Goal: Task Accomplishment & Management: Manage account settings

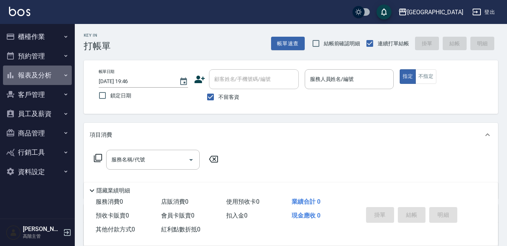
click at [50, 71] on button "報表及分析" at bounding box center [37, 74] width 69 height 19
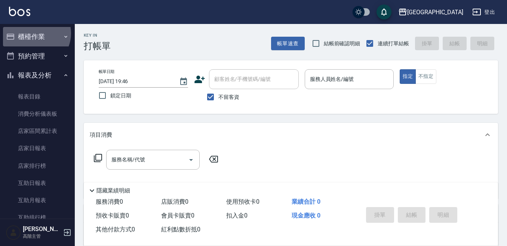
click at [34, 33] on button "櫃檯作業" at bounding box center [37, 36] width 69 height 19
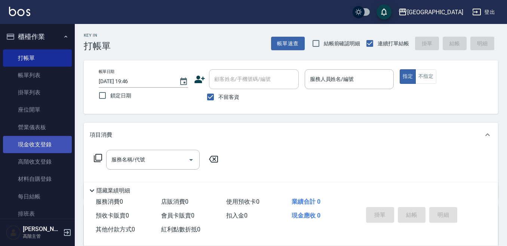
click at [43, 144] on link "現金收支登錄" at bounding box center [37, 144] width 69 height 17
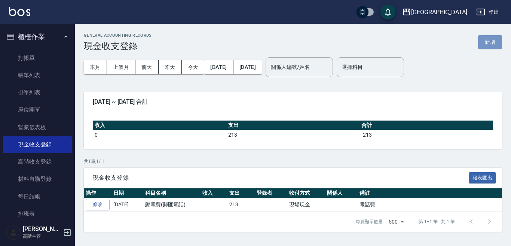
drag, startPoint x: 485, startPoint y: 40, endPoint x: 471, endPoint y: 49, distance: 16.2
click at [484, 39] on button "新增" at bounding box center [490, 42] width 24 height 14
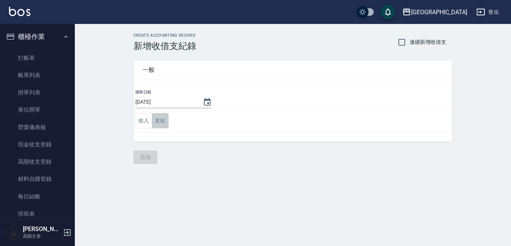
drag, startPoint x: 164, startPoint y: 120, endPoint x: 157, endPoint y: 130, distance: 11.5
click at [163, 120] on button "支出" at bounding box center [160, 120] width 17 height 15
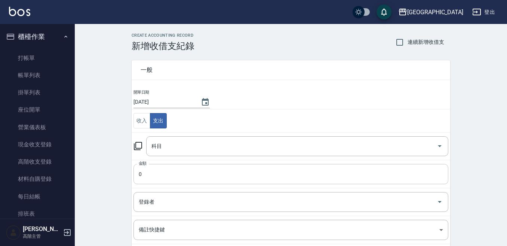
click at [146, 177] on input "0" at bounding box center [290, 174] width 315 height 20
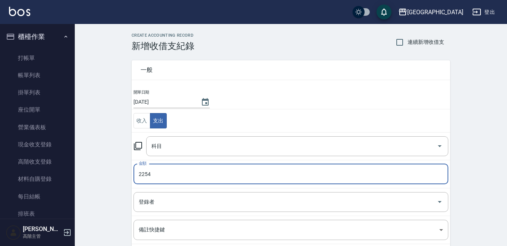
type input "2254"
click at [159, 145] on div "科目 科目" at bounding box center [297, 146] width 302 height 20
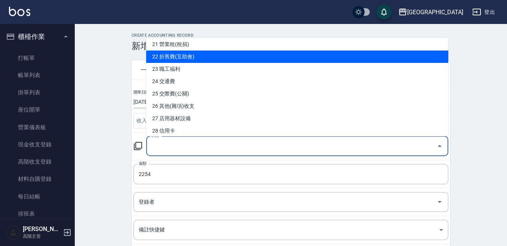
scroll to position [299, 0]
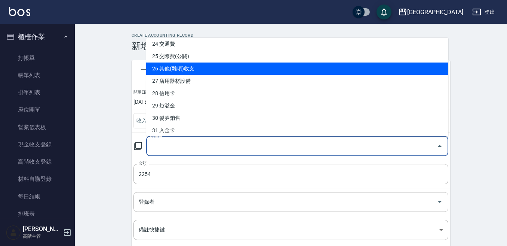
click at [187, 69] on li "26 其他(雜項)收支" at bounding box center [297, 68] width 302 height 12
type input "26 其他(雜項)收支"
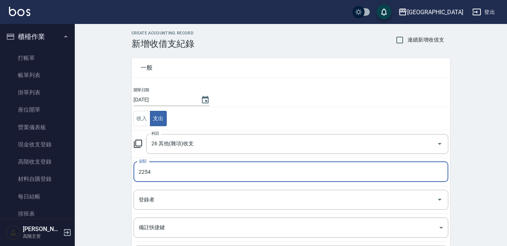
scroll to position [37, 0]
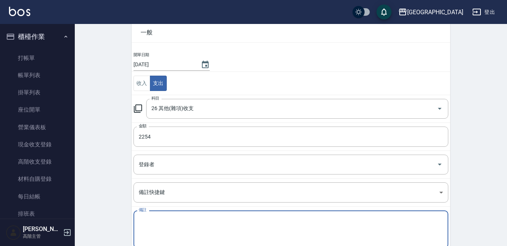
drag, startPoint x: 145, startPoint y: 220, endPoint x: 182, endPoint y: 200, distance: 42.3
click at [146, 219] on textarea "備註" at bounding box center [291, 228] width 304 height 25
type textarea "5"
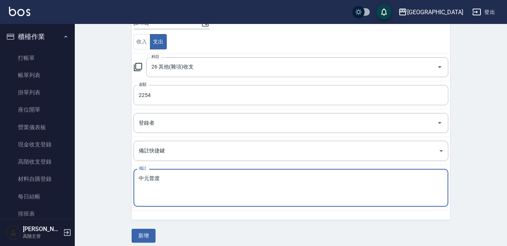
scroll to position [84, 0]
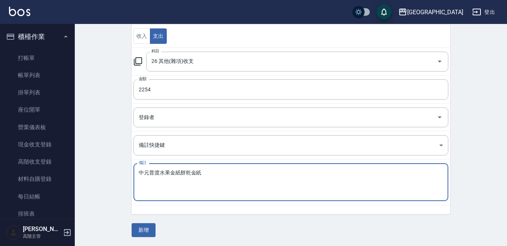
drag, startPoint x: 159, startPoint y: 173, endPoint x: 170, endPoint y: 172, distance: 11.0
click at [160, 173] on textarea "中元普渡水果金紙餅乾金紙" at bounding box center [291, 181] width 304 height 25
click at [172, 170] on textarea "中元普渡 水果金紙餅乾金紙" at bounding box center [291, 181] width 304 height 25
click at [182, 172] on textarea "中元普渡 水果 金紙餅乾金紙" at bounding box center [291, 181] width 304 height 25
click at [205, 171] on textarea "中元普渡 水果 金紙 餅乾金紙" at bounding box center [291, 181] width 304 height 25
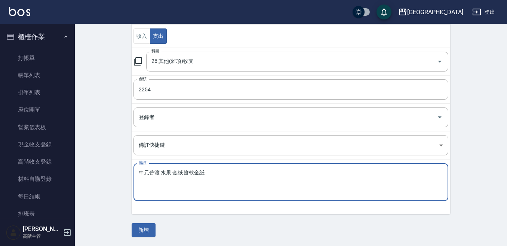
click at [193, 172] on textarea "中元普渡 水果 金紙 餅乾金紙" at bounding box center [291, 181] width 304 height 25
click at [208, 173] on textarea "中元普渡 水果 金紙 餅乾 金紙" at bounding box center [291, 181] width 304 height 25
click at [160, 171] on textarea "中元普渡 水果 金紙 餅乾 便當" at bounding box center [291, 181] width 304 height 25
type textarea "中元普渡 水果 金紙 餅乾 便當"
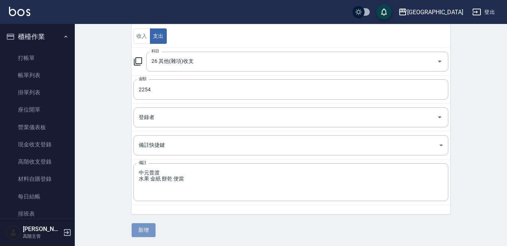
click at [141, 229] on button "新增" at bounding box center [144, 230] width 24 height 14
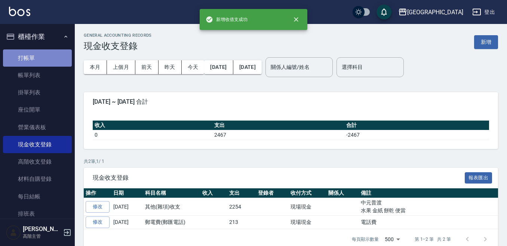
click at [40, 58] on link "打帳單" at bounding box center [37, 57] width 69 height 17
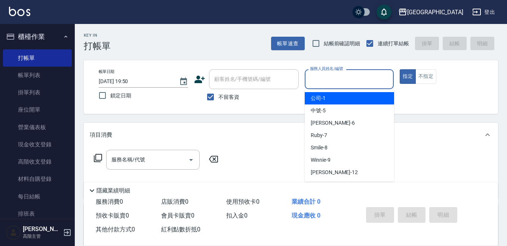
click at [312, 82] on input "服務人員姓名/編號" at bounding box center [349, 79] width 83 height 13
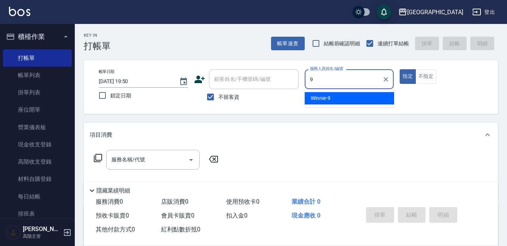
type input "Winnie-9"
type button "true"
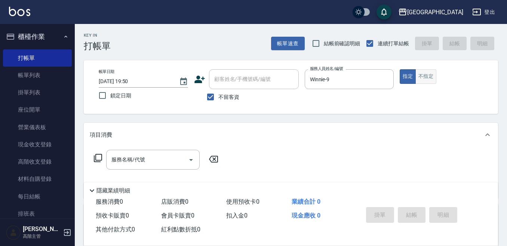
click at [428, 76] on button "不指定" at bounding box center [425, 76] width 21 height 15
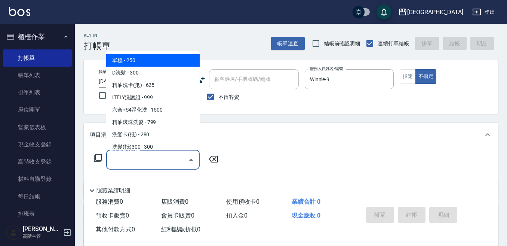
click at [160, 159] on input "服務名稱/代號" at bounding box center [148, 159] width 76 height 13
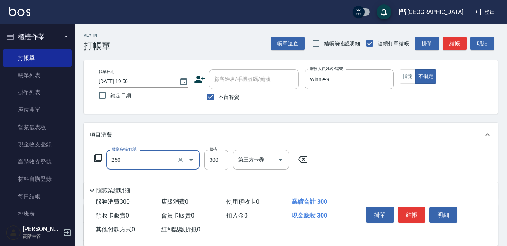
type input "日式洗髮(250)"
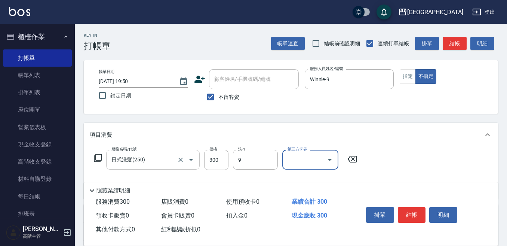
type input "Winnie-9"
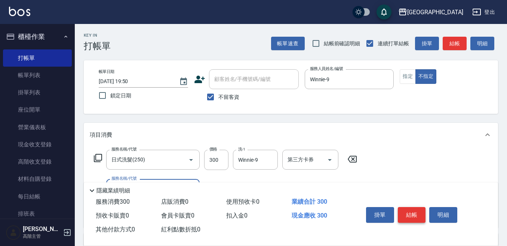
click at [420, 207] on button "結帳" at bounding box center [412, 215] width 28 height 16
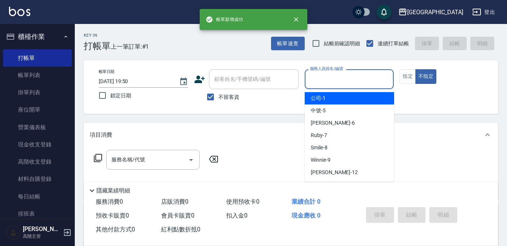
click at [319, 80] on input "服務人員姓名/編號" at bounding box center [349, 79] width 83 height 13
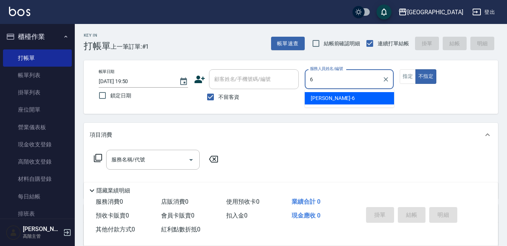
type input "Judy-6"
type button "false"
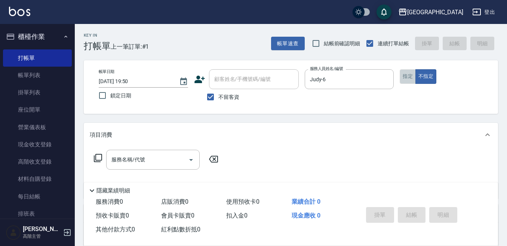
drag, startPoint x: 407, startPoint y: 76, endPoint x: 296, endPoint y: 110, distance: 116.2
click at [407, 76] on button "指定" at bounding box center [408, 76] width 16 height 15
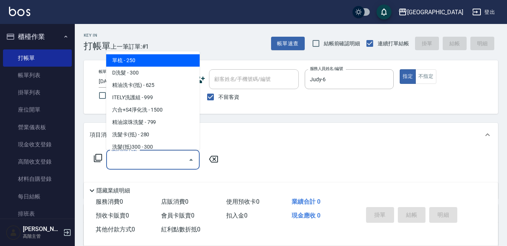
click at [159, 157] on input "服務名稱/代號" at bounding box center [148, 159] width 76 height 13
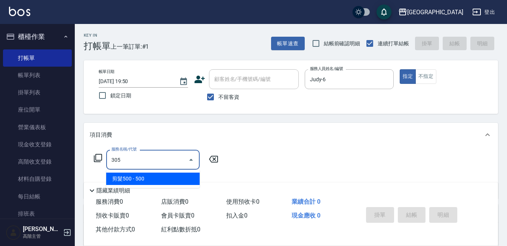
type input "剪髮500(305)"
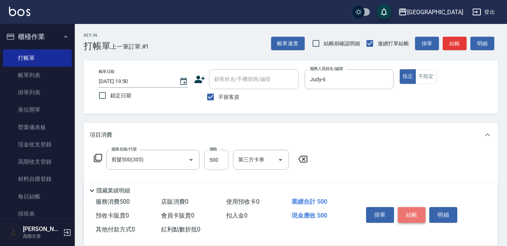
click at [410, 209] on button "結帳" at bounding box center [412, 215] width 28 height 16
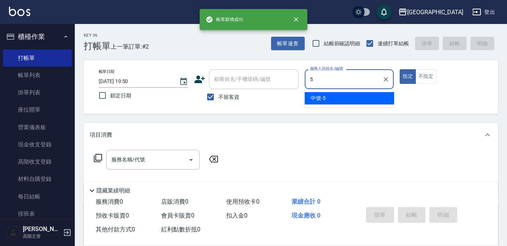
type input "中號-5"
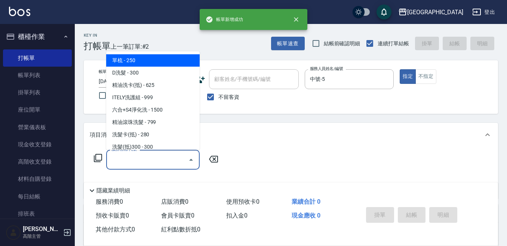
click at [153, 155] on input "服務名稱/代號" at bounding box center [148, 159] width 76 height 13
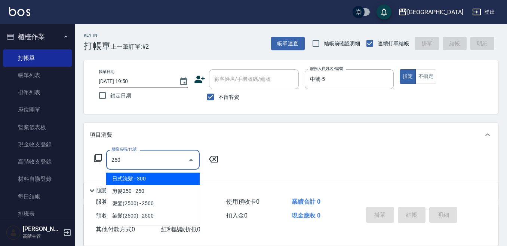
type input "日式洗髮(250)"
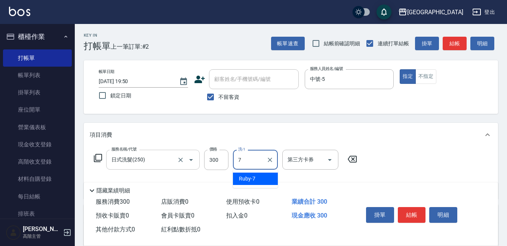
type input "Ruby-7"
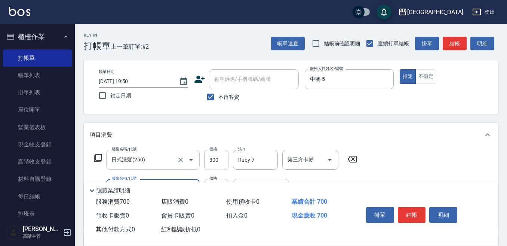
type input "剪髮卡([PERSON_NAME])(301)"
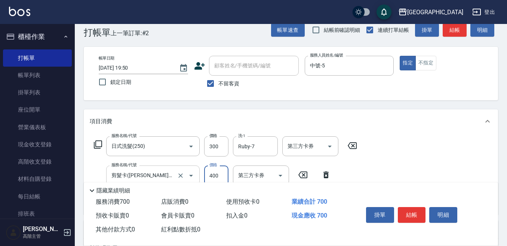
scroll to position [37, 0]
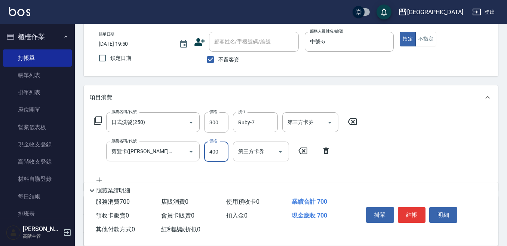
drag, startPoint x: 247, startPoint y: 150, endPoint x: 251, endPoint y: 151, distance: 4.6
click at [248, 150] on input "第三方卡券" at bounding box center [255, 151] width 38 height 13
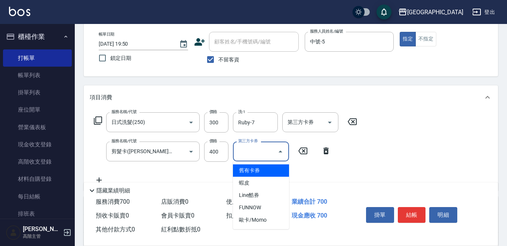
click at [250, 169] on span "舊有卡券" at bounding box center [261, 170] width 56 height 12
type input "舊有卡券"
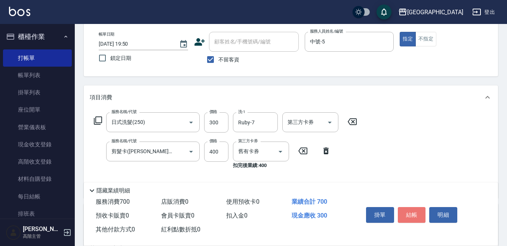
click at [409, 209] on button "結帳" at bounding box center [412, 215] width 28 height 16
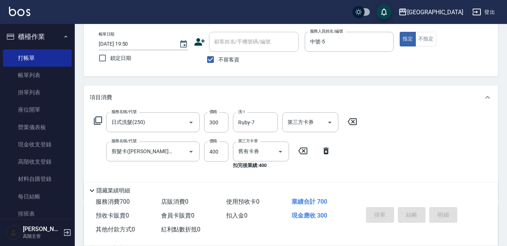
type input "[DATE] 19:51"
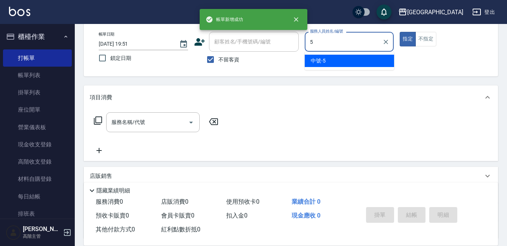
type input "中號-5"
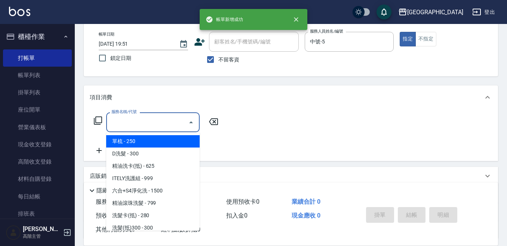
click at [153, 122] on input "服務名稱/代號" at bounding box center [148, 121] width 76 height 13
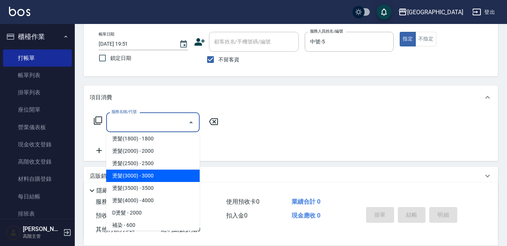
scroll to position [299, 0]
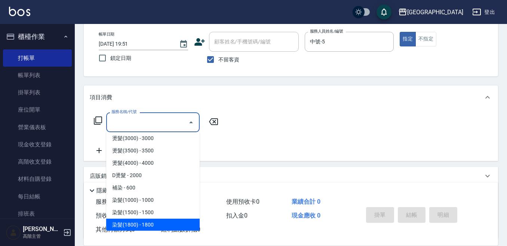
click at [154, 223] on span "染髮(1800) - 1800" at bounding box center [152, 224] width 93 height 12
type input "染髮(1800)(503)"
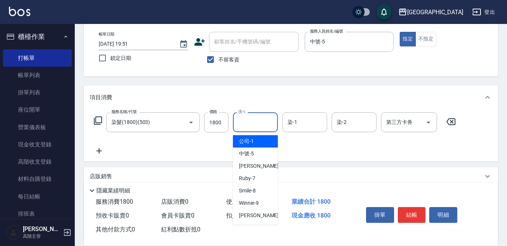
click at [244, 126] on input "洗-1" at bounding box center [255, 121] width 38 height 13
type input "[PERSON_NAME]-12"
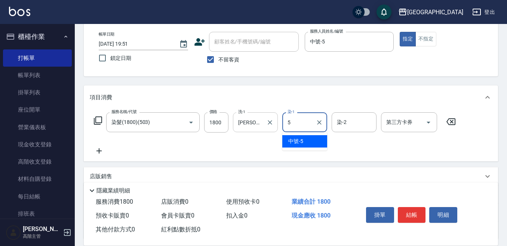
type input "中號-5"
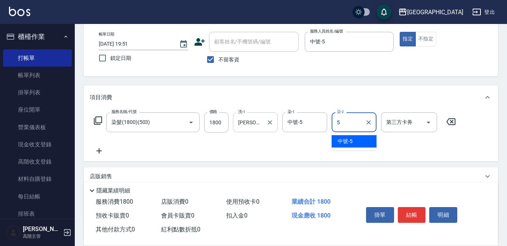
type input "中號-5"
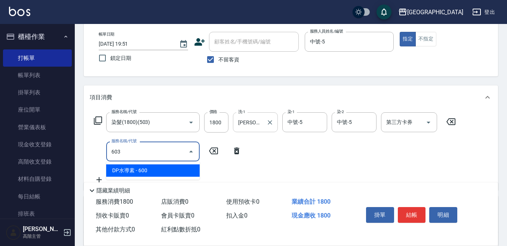
type input "DP水導素(603)"
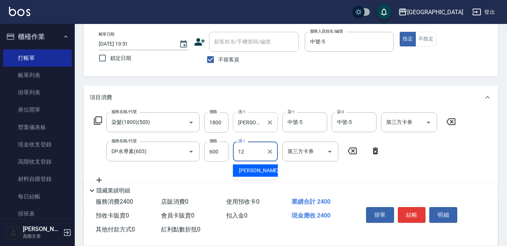
type input "[PERSON_NAME]-12"
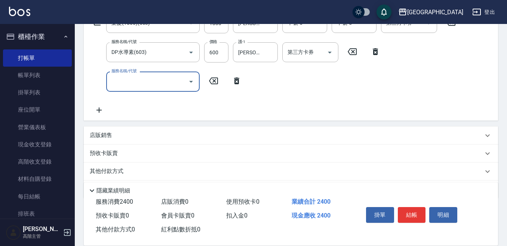
scroll to position [150, 0]
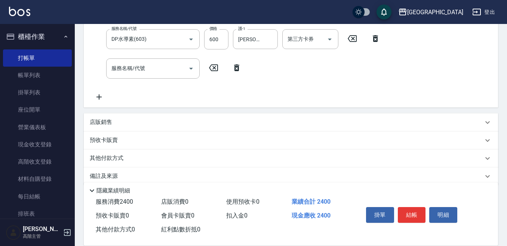
drag, startPoint x: 98, startPoint y: 120, endPoint x: 104, endPoint y: 126, distance: 8.5
click at [98, 120] on p "店販銷售" at bounding box center [101, 122] width 22 height 8
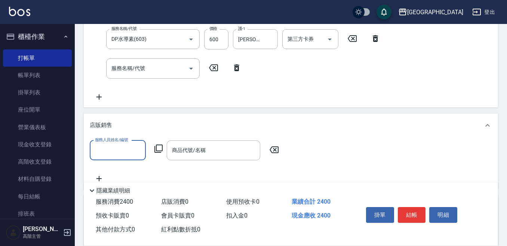
scroll to position [0, 0]
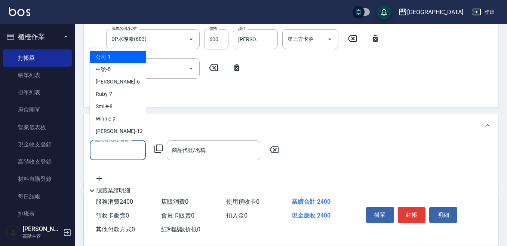
click at [103, 147] on input "服務人員姓名/編號" at bounding box center [117, 150] width 49 height 13
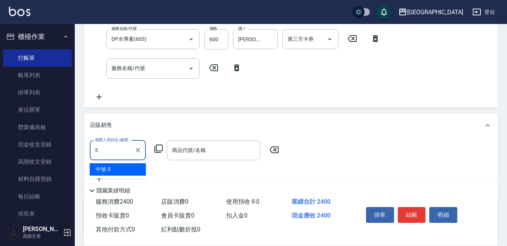
type input "中號-5"
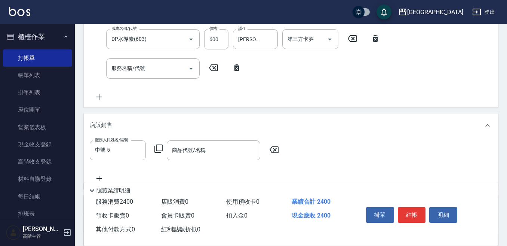
click at [158, 148] on icon at bounding box center [158, 148] width 9 height 9
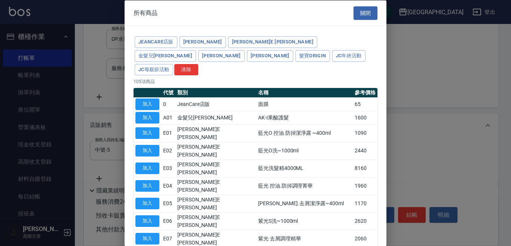
type input "[PERSON_NAME]防護精華-10ml"
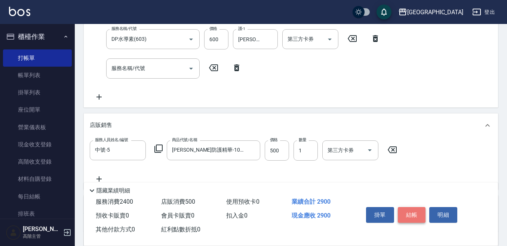
click at [413, 210] on button "結帳" at bounding box center [412, 215] width 28 height 16
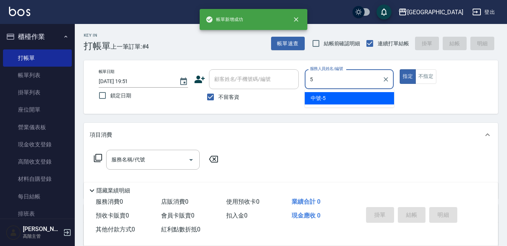
type input "中號-5"
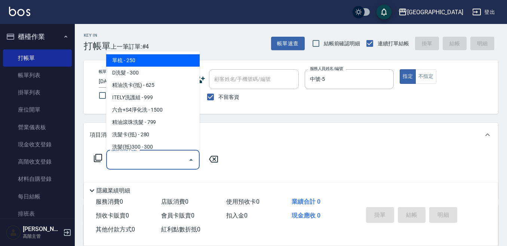
drag, startPoint x: 127, startPoint y: 156, endPoint x: 127, endPoint y: 151, distance: 5.2
click at [127, 156] on input "服務名稱/代號" at bounding box center [148, 159] width 76 height 13
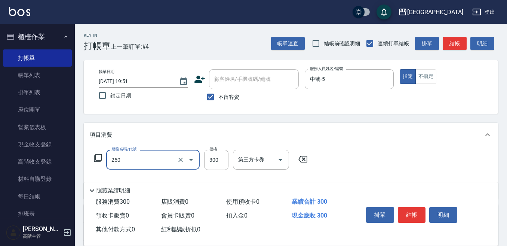
type input "日式洗髮(250)"
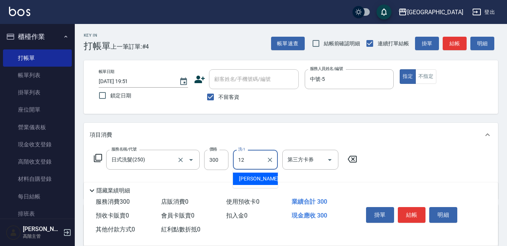
type input "[PERSON_NAME]-12"
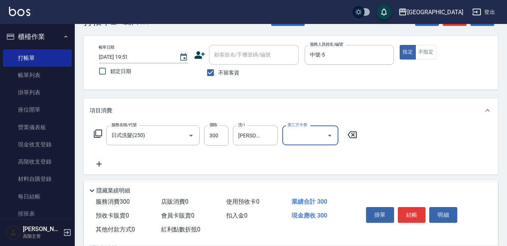
scroll to position [37, 0]
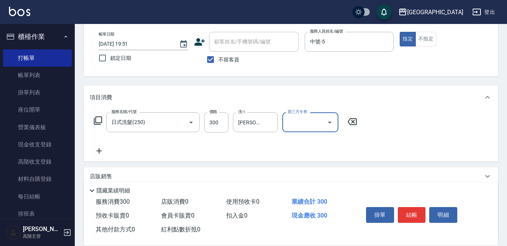
drag, startPoint x: 99, startPoint y: 148, endPoint x: 116, endPoint y: 149, distance: 16.8
click at [111, 149] on div "服務名稱/代號 日式洗髮(250) 服務名稱/代號 價格 300 價格 洗-1 Emily-12 洗-1 第三方卡券 第三方卡券" at bounding box center [226, 133] width 272 height 43
click at [122, 149] on div "服務名稱/代號 日式洗髮(250) 服務名稱/代號 價格 300 價格 洗-1 Emily-12 洗-1 第三方卡券 第三方卡券" at bounding box center [226, 133] width 272 height 43
click at [102, 147] on icon at bounding box center [99, 150] width 19 height 9
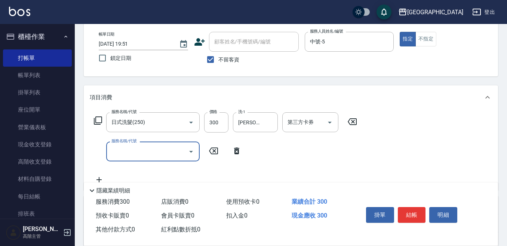
click at [114, 151] on input "服務名稱/代號" at bounding box center [148, 151] width 76 height 13
type input "剪髮500(305)"
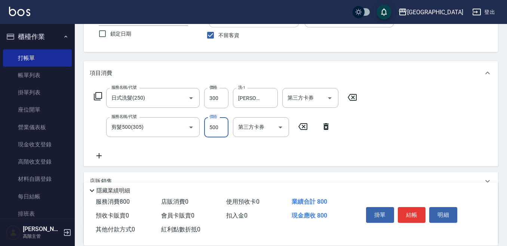
scroll to position [75, 0]
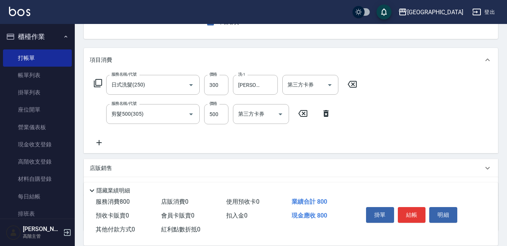
drag, startPoint x: 99, startPoint y: 142, endPoint x: 102, endPoint y: 142, distance: 3.8
click at [102, 142] on icon at bounding box center [99, 142] width 19 height 9
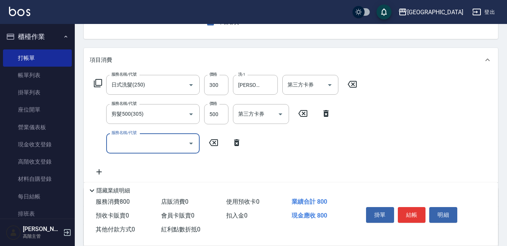
click at [115, 141] on input "服務名稱/代號" at bounding box center [148, 142] width 76 height 13
type input "E Saki角質代謝(701)"
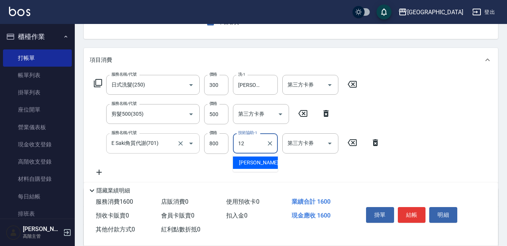
type input "[PERSON_NAME]-12"
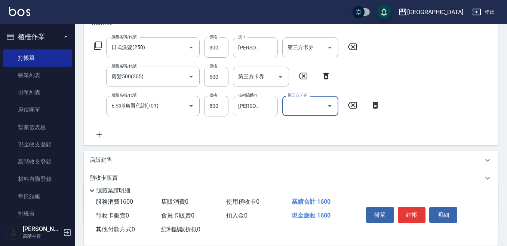
scroll to position [150, 0]
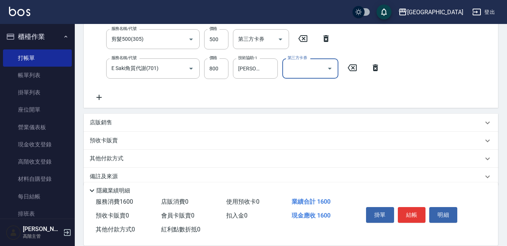
drag, startPoint x: 97, startPoint y: 98, endPoint x: 102, endPoint y: 98, distance: 4.5
click at [102, 98] on icon at bounding box center [99, 97] width 19 height 9
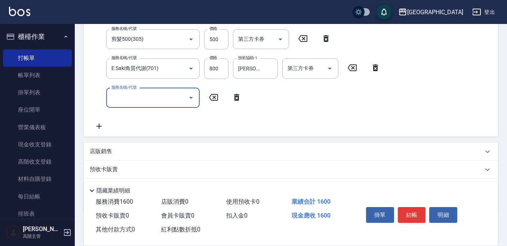
click at [128, 101] on input "服務名稱/代號" at bounding box center [148, 97] width 76 height 13
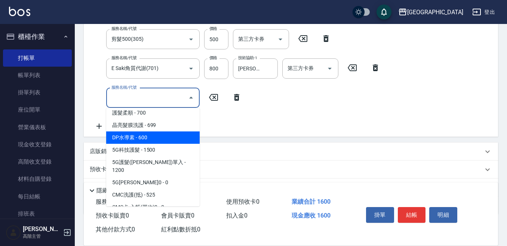
scroll to position [486, 0]
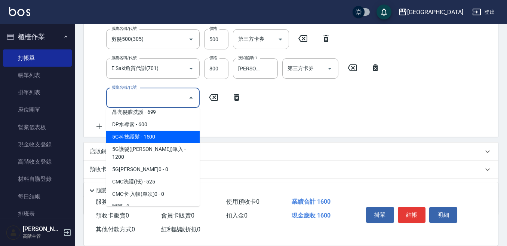
click at [137, 136] on span "5G科技護髮 - 1500" at bounding box center [152, 136] width 93 height 12
type input "5G科技護髮(604)"
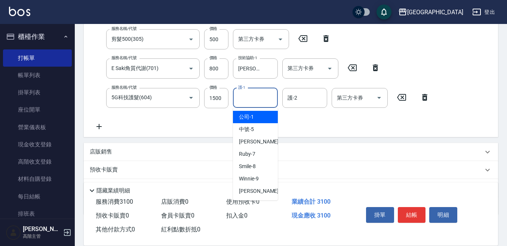
click at [246, 97] on div "護-1 護-1" at bounding box center [255, 98] width 45 height 20
type input "中號-5"
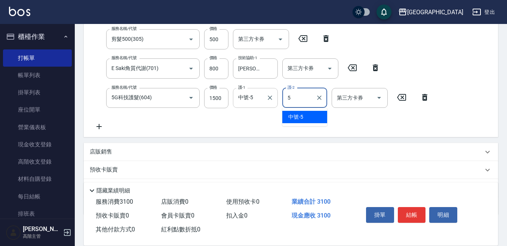
type input "中號-5"
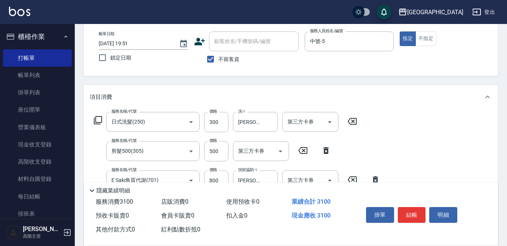
scroll to position [37, 0]
click at [413, 212] on button "結帳" at bounding box center [412, 215] width 28 height 16
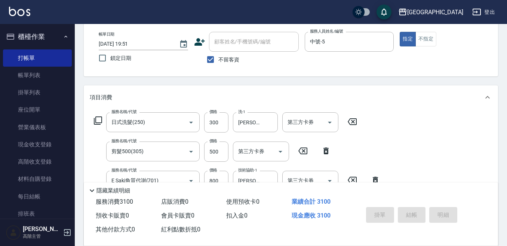
type input "[DATE] 19:52"
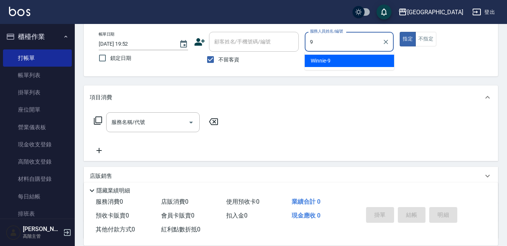
click at [311, 62] on span "Winnie -9" at bounding box center [321, 61] width 20 height 8
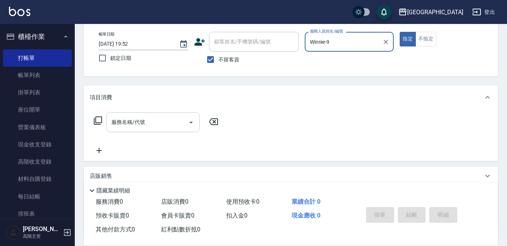
type input "Winnie-9"
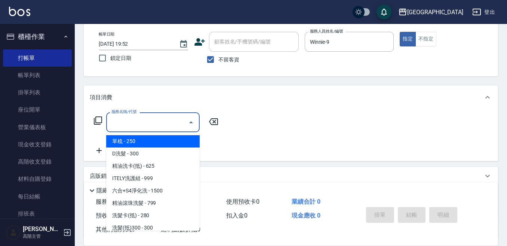
click at [160, 120] on input "服務名稱/代號" at bounding box center [148, 121] width 76 height 13
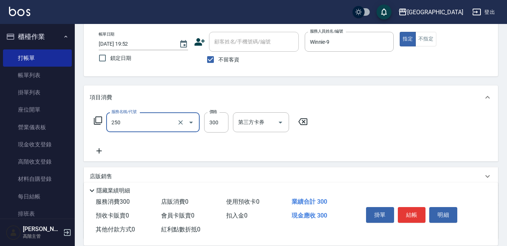
type input "日式洗髮(250)"
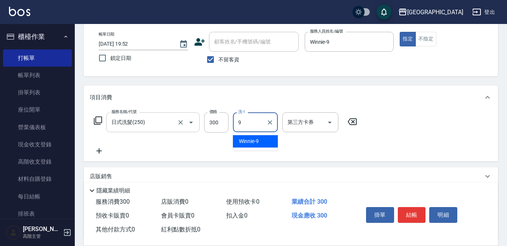
type input "Winnie-9"
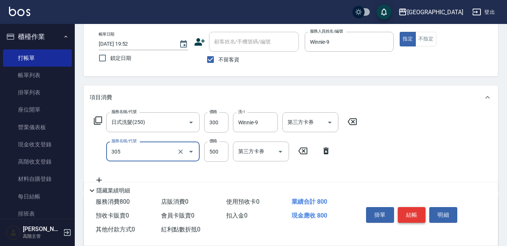
type input "剪髮500(305)"
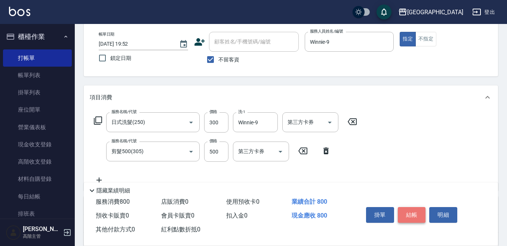
click at [410, 209] on button "結帳" at bounding box center [412, 215] width 28 height 16
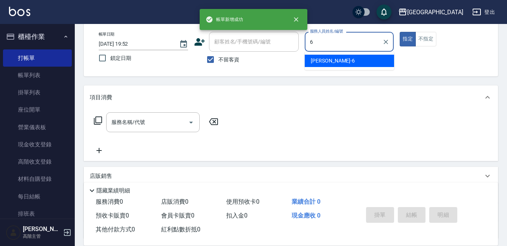
type input "Judy-6"
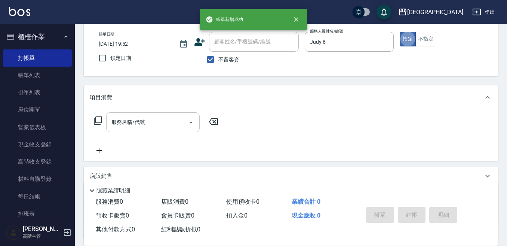
click at [148, 119] on input "服務名稱/代號" at bounding box center [148, 121] width 76 height 13
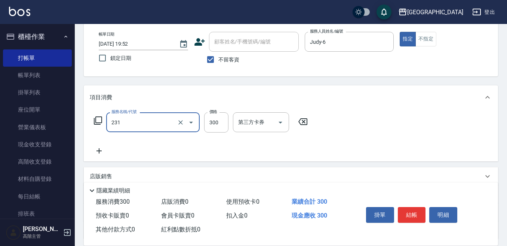
type input "洗髮(抵)300(231)"
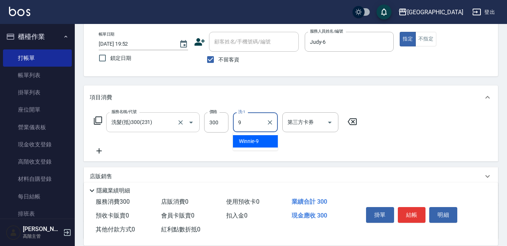
type input "Winnie-9"
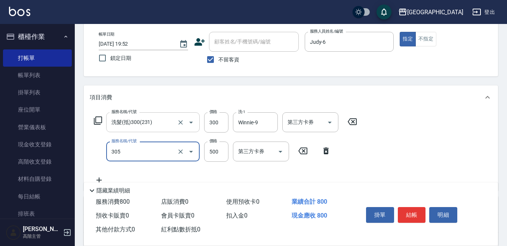
type input "剪髮500(305)"
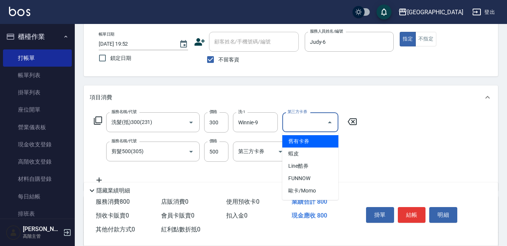
click at [307, 126] on input "第三方卡券" at bounding box center [305, 121] width 38 height 13
click at [298, 141] on span "舊有卡券" at bounding box center [310, 141] width 56 height 12
type input "舊有卡券"
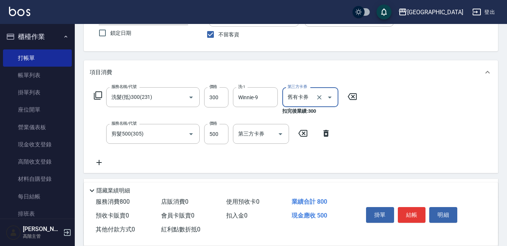
scroll to position [75, 0]
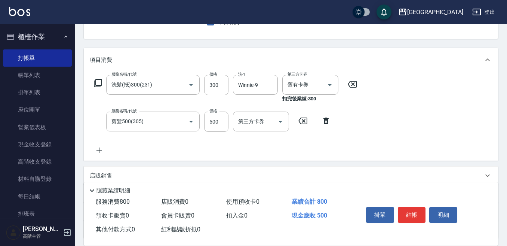
drag, startPoint x: 100, startPoint y: 150, endPoint x: 107, endPoint y: 148, distance: 7.3
click at [107, 148] on icon at bounding box center [99, 149] width 19 height 9
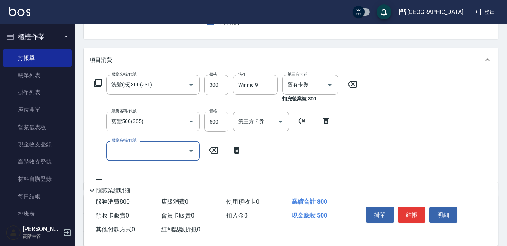
drag, startPoint x: 107, startPoint y: 148, endPoint x: 115, endPoint y: 147, distance: 8.3
click at [115, 148] on input "服務名稱/代號" at bounding box center [148, 150] width 76 height 13
type input "DP水導素(603)"
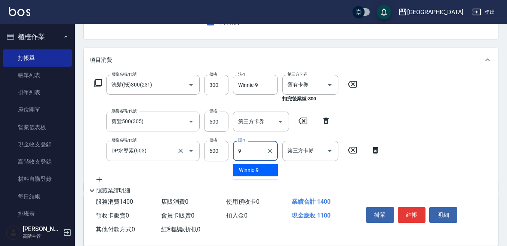
type input "Winnie-9"
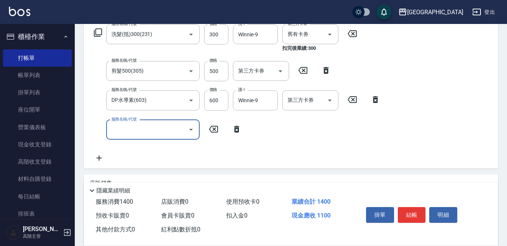
scroll to position [112, 0]
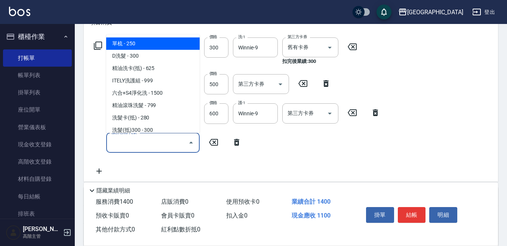
click at [118, 146] on input "服務名稱/代號" at bounding box center [148, 142] width 76 height 13
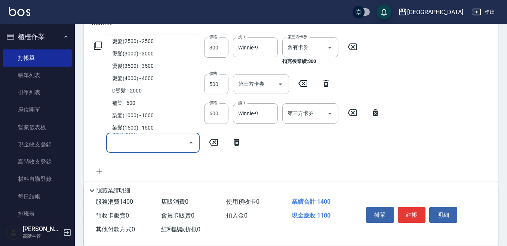
scroll to position [299, 0]
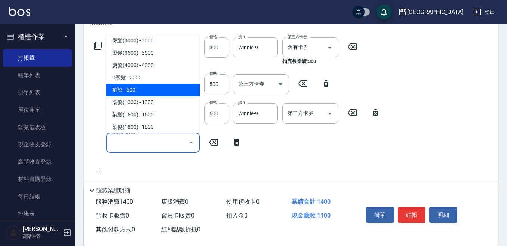
click at [137, 90] on span "補染 - 600" at bounding box center [152, 90] width 93 height 12
type input "補染(500)"
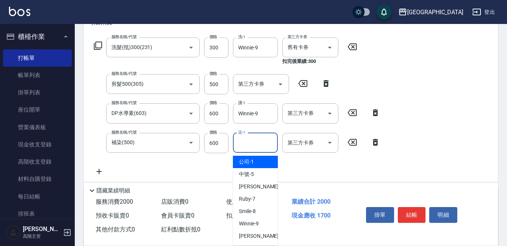
click at [244, 140] on input "染-1" at bounding box center [255, 142] width 38 height 13
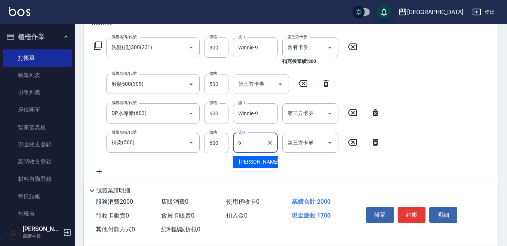
type input "Judy-6"
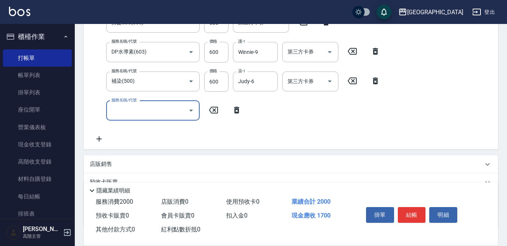
scroll to position [187, 0]
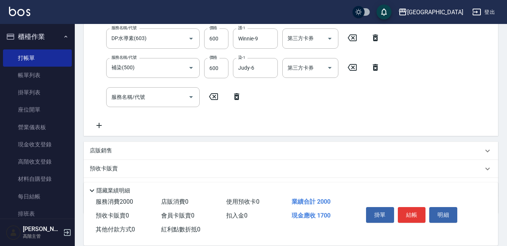
click at [98, 151] on p "店販銷售" at bounding box center [101, 151] width 22 height 8
click at [103, 169] on label "服務人員姓名/編號" at bounding box center [111, 168] width 33 height 6
click at [103, 172] on input "服務人員姓名/編號" at bounding box center [117, 178] width 49 height 13
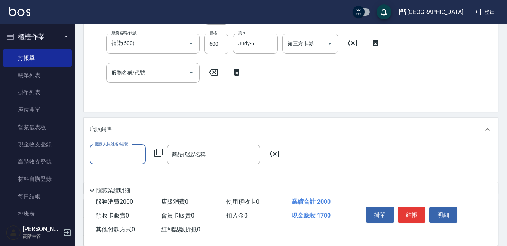
scroll to position [224, 0]
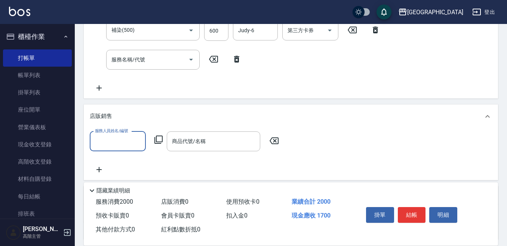
click at [100, 140] on input "服務人員姓名/編號" at bounding box center [117, 141] width 49 height 13
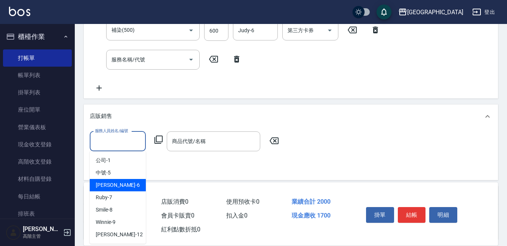
click at [115, 182] on div "[PERSON_NAME] -6" at bounding box center [118, 185] width 56 height 12
type input "Judy-6"
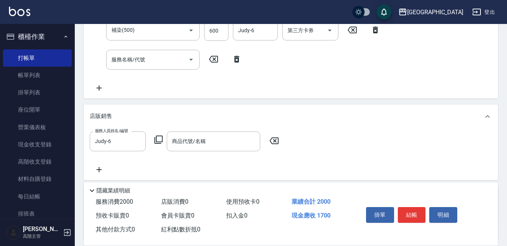
click at [157, 136] on icon at bounding box center [158, 139] width 8 height 8
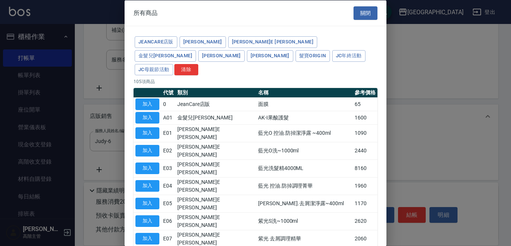
type input "[PERSON_NAME]防護精華-10ml"
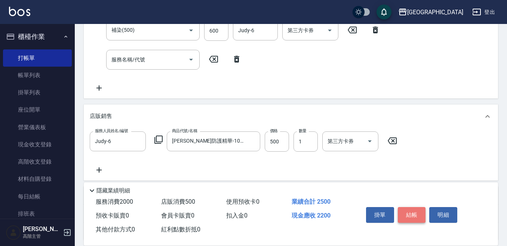
click at [412, 210] on button "結帳" at bounding box center [412, 215] width 28 height 16
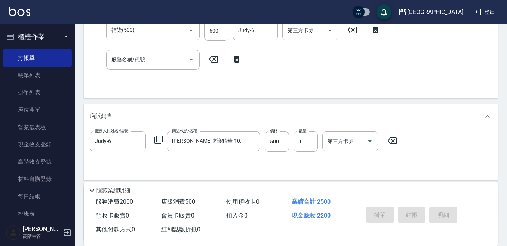
type input "[DATE] 19:53"
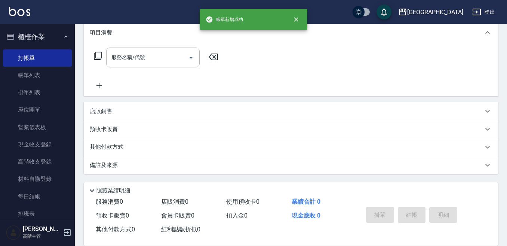
scroll to position [0, 0]
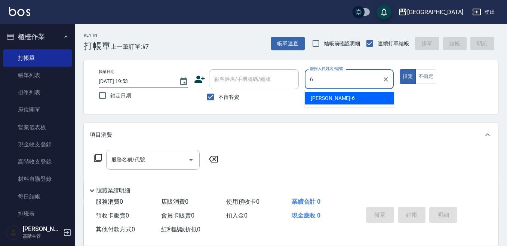
type input "Judy-6"
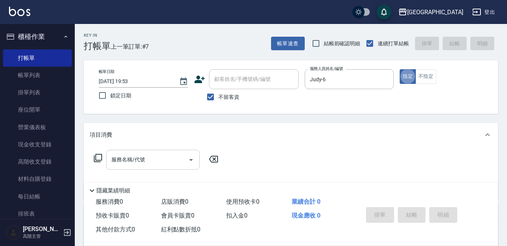
click at [133, 157] on input "服務名稱/代號" at bounding box center [148, 159] width 76 height 13
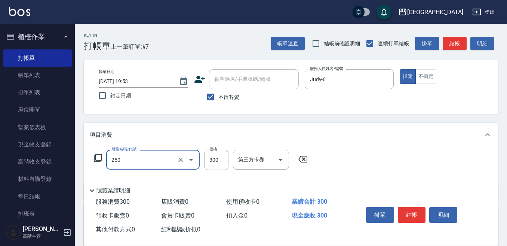
type input "日式洗髮(250)"
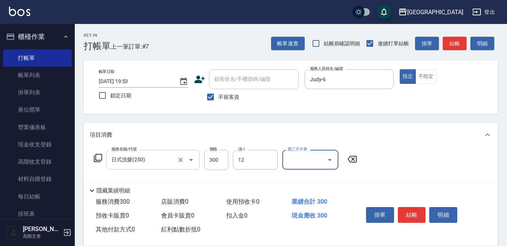
type input "[PERSON_NAME]-12"
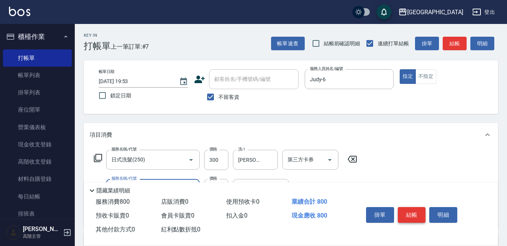
type input "剪髮500(305)"
drag, startPoint x: 416, startPoint y: 208, endPoint x: 408, endPoint y: 206, distance: 8.9
click at [416, 208] on button "結帳" at bounding box center [412, 215] width 28 height 16
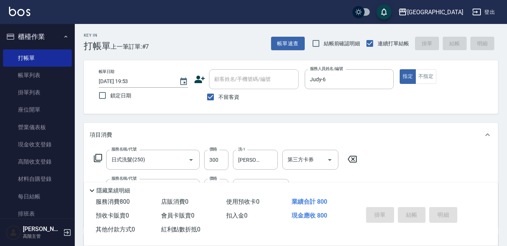
type input "[DATE] 19:54"
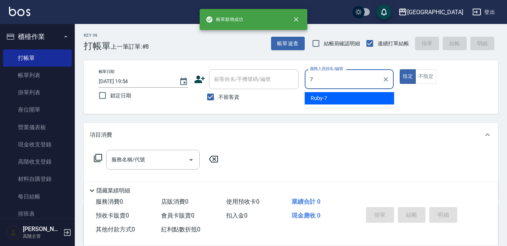
type input "Ruby-7"
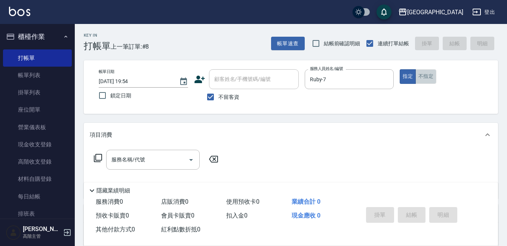
drag, startPoint x: 427, startPoint y: 77, endPoint x: 338, endPoint y: 109, distance: 95.2
click at [426, 77] on button "不指定" at bounding box center [425, 76] width 21 height 15
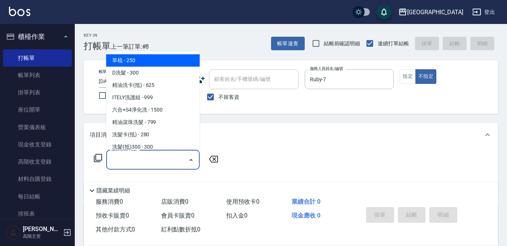
click at [130, 156] on input "服務名稱/代號" at bounding box center [148, 159] width 76 height 13
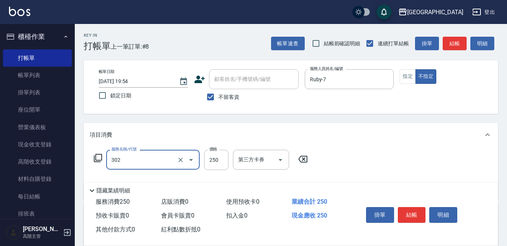
type input "剪髮250(302)"
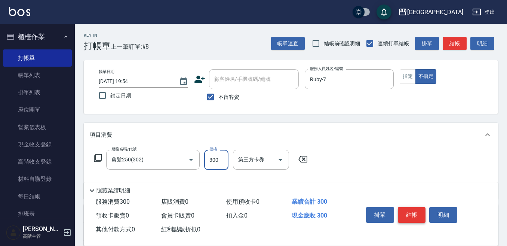
type input "300"
click at [414, 208] on button "結帳" at bounding box center [412, 215] width 28 height 16
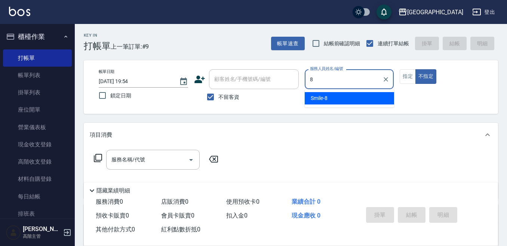
type input "Smile-8"
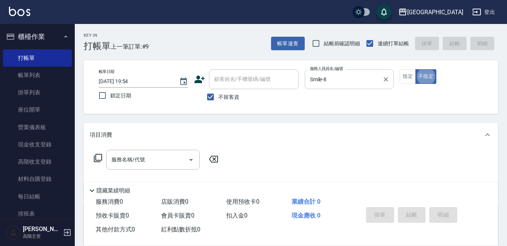
drag, startPoint x: 409, startPoint y: 80, endPoint x: 385, endPoint y: 78, distance: 24.0
click at [406, 78] on button "指定" at bounding box center [408, 76] width 16 height 15
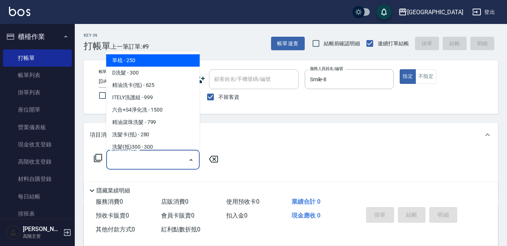
drag, startPoint x: 144, startPoint y: 154, endPoint x: 141, endPoint y: 151, distance: 4.8
click at [142, 151] on div "服務名稱/代號" at bounding box center [152, 160] width 93 height 20
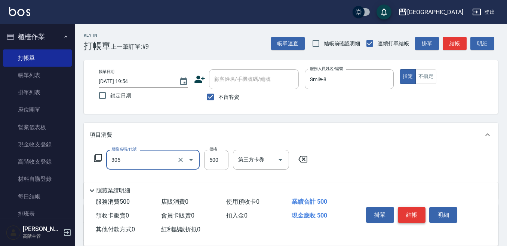
type input "剪髮500(305)"
click at [411, 212] on button "結帳" at bounding box center [412, 215] width 28 height 16
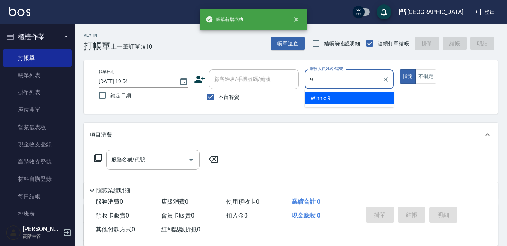
type input "Winnie-9"
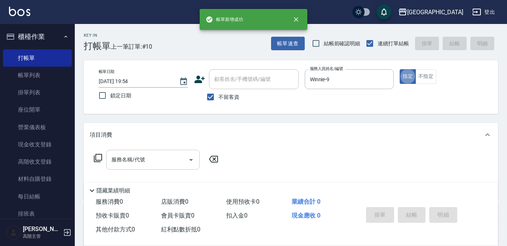
click at [145, 160] on input "服務名稱/代號" at bounding box center [148, 159] width 76 height 13
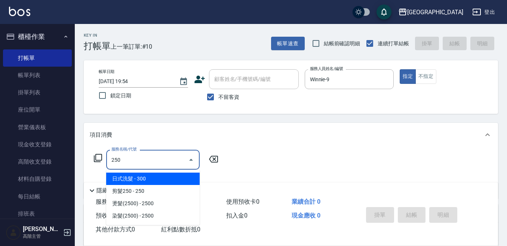
type input "日式洗髮(250)"
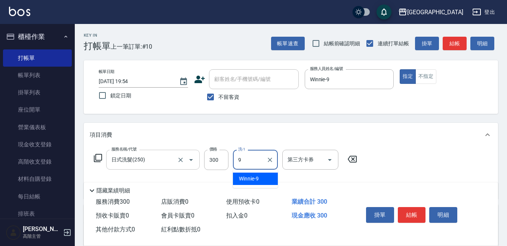
type input "Winnie-9"
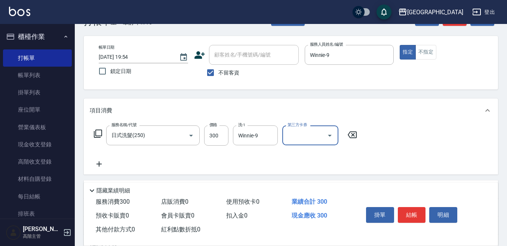
scroll to position [37, 0]
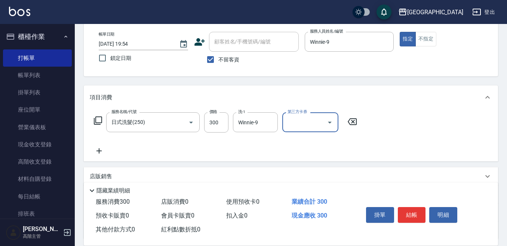
drag, startPoint x: 99, startPoint y: 150, endPoint x: 102, endPoint y: 148, distance: 3.8
click at [102, 148] on icon at bounding box center [99, 150] width 19 height 9
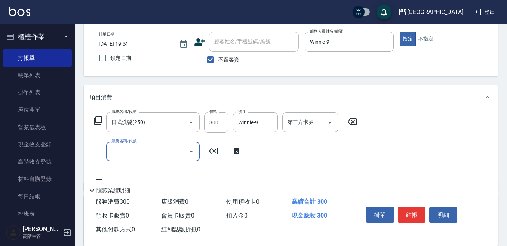
drag, startPoint x: 102, startPoint y: 148, endPoint x: 114, endPoint y: 148, distance: 11.6
click at [114, 148] on div "服務名稱/代號 服務名稱/代號" at bounding box center [152, 151] width 93 height 20
type input "電棒(803)"
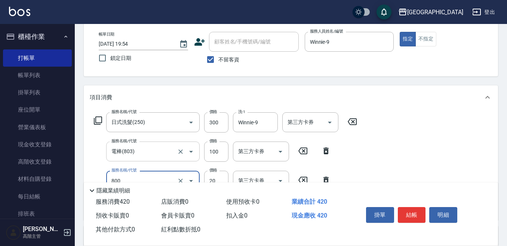
type input "潤絲精(800)"
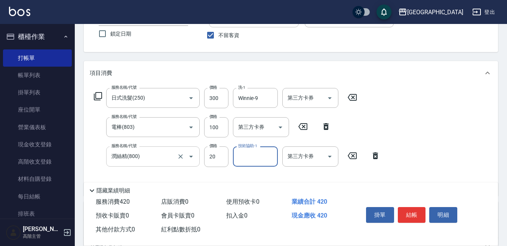
scroll to position [75, 0]
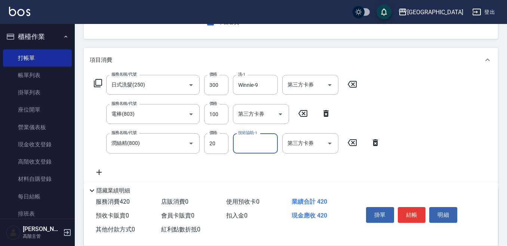
drag, startPoint x: 234, startPoint y: 145, endPoint x: 238, endPoint y: 145, distance: 4.5
click at [238, 145] on div "技術協助-1" at bounding box center [255, 143] width 45 height 20
type input "Winnie-9"
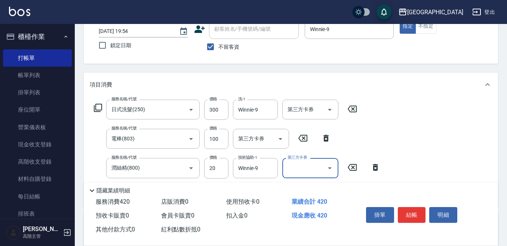
scroll to position [37, 0]
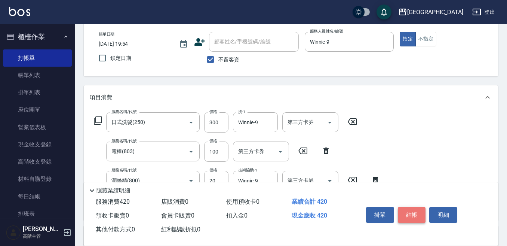
drag, startPoint x: 411, startPoint y: 211, endPoint x: 403, endPoint y: 201, distance: 12.7
click at [409, 209] on button "結帳" at bounding box center [412, 215] width 28 height 16
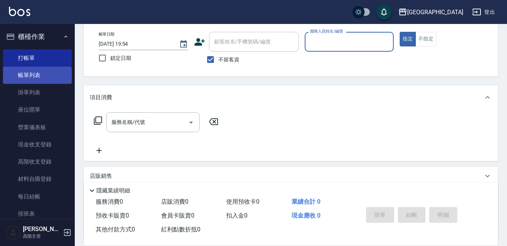
click at [35, 77] on link "帳單列表" at bounding box center [37, 75] width 69 height 17
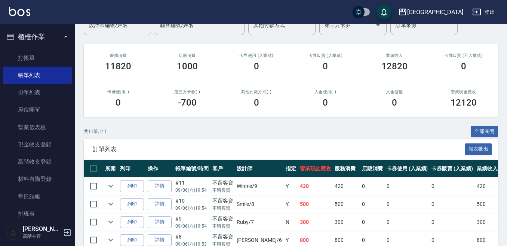
scroll to position [75, 0]
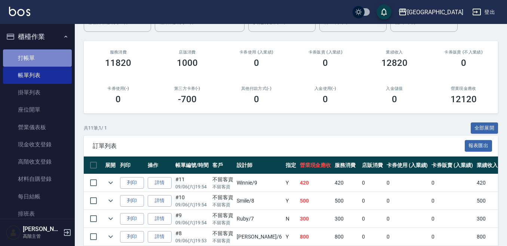
click at [41, 56] on link "打帳單" at bounding box center [37, 57] width 69 height 17
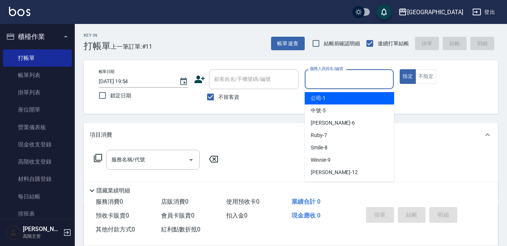
click at [319, 77] on input "服務人員姓名/編號" at bounding box center [349, 79] width 83 height 13
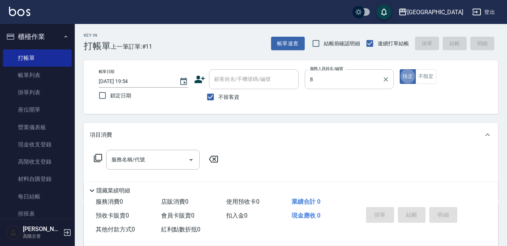
type input "Smile-8"
type button "true"
drag, startPoint x: 431, startPoint y: 74, endPoint x: 354, endPoint y: 107, distance: 84.0
click at [430, 74] on button "不指定" at bounding box center [425, 76] width 21 height 15
click at [151, 158] on input "服務名稱/代號" at bounding box center [148, 159] width 76 height 13
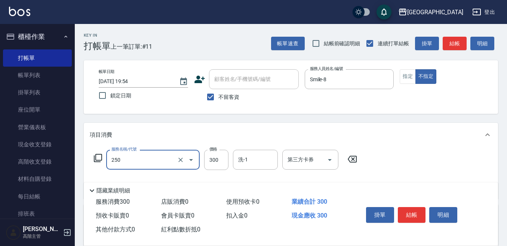
type input "日式洗髮(250)"
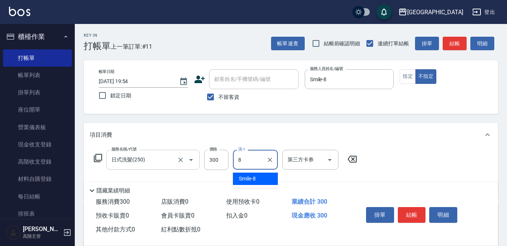
type input "Smile-8"
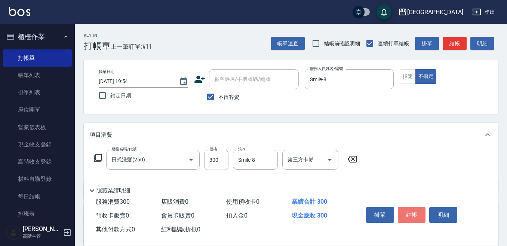
drag, startPoint x: 409, startPoint y: 209, endPoint x: 406, endPoint y: 207, distance: 4.0
click at [407, 207] on button "結帳" at bounding box center [412, 215] width 28 height 16
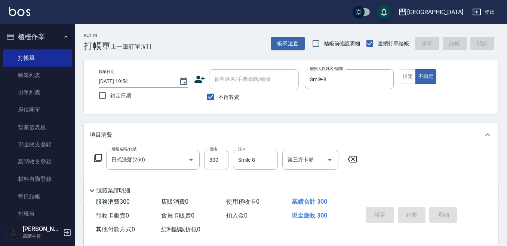
type input "[DATE] 19:55"
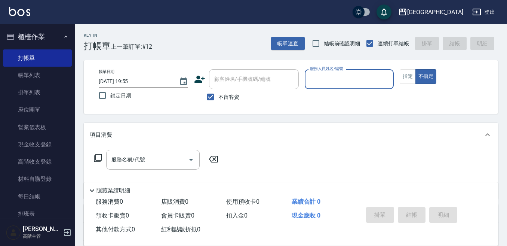
drag, startPoint x: 41, startPoint y: 80, endPoint x: 73, endPoint y: 105, distance: 41.0
click at [40, 80] on link "帳單列表" at bounding box center [37, 75] width 69 height 17
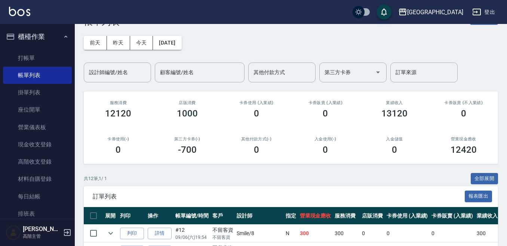
scroll to position [37, 0]
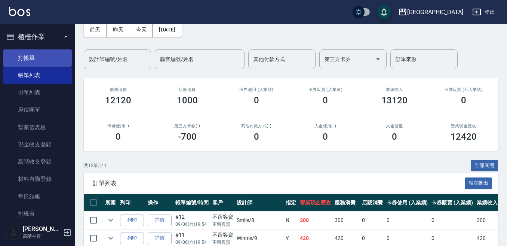
click at [36, 59] on link "打帳單" at bounding box center [37, 57] width 69 height 17
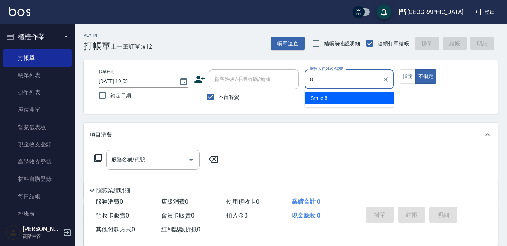
type input "Smile-8"
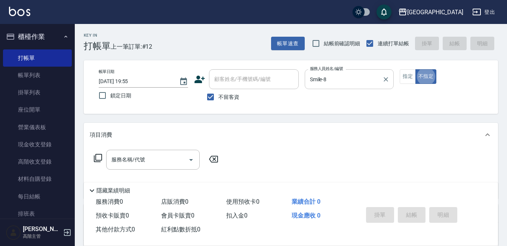
type button "false"
click at [139, 160] on div "服務名稱/代號 服務名稱/代號" at bounding box center [152, 160] width 93 height 20
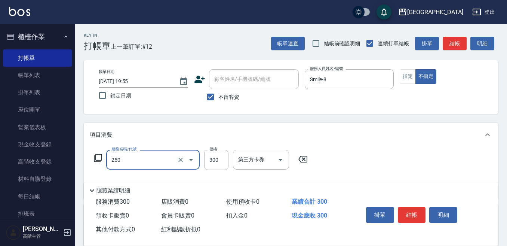
type input "日式洗髮(250)"
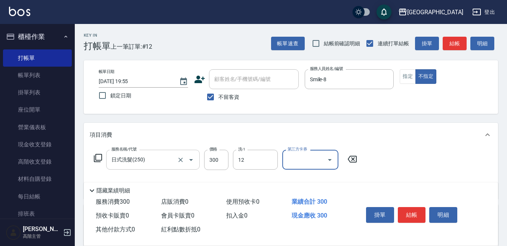
type input "[PERSON_NAME]-12"
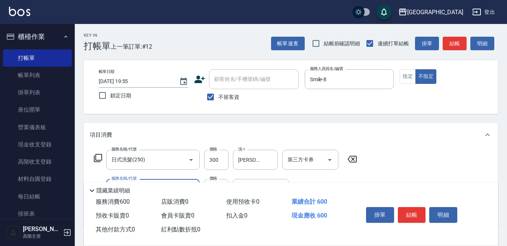
scroll to position [37, 0]
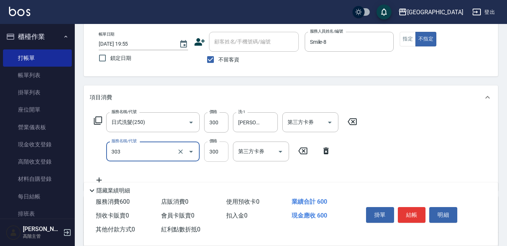
type input "剪髮300(303)"
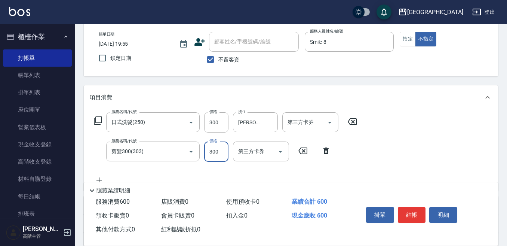
click at [217, 154] on input "300" at bounding box center [216, 151] width 24 height 20
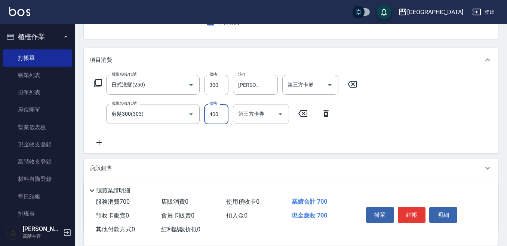
type input "400"
drag, startPoint x: 99, startPoint y: 143, endPoint x: 105, endPoint y: 141, distance: 6.4
click at [105, 141] on icon at bounding box center [99, 142] width 19 height 9
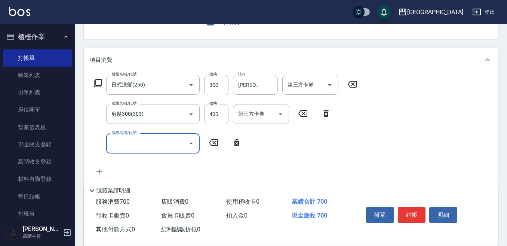
drag, startPoint x: 105, startPoint y: 141, endPoint x: 113, endPoint y: 139, distance: 8.4
click at [113, 139] on input "服務名稱/代號" at bounding box center [148, 142] width 76 height 13
type input "潤絲精(800)"
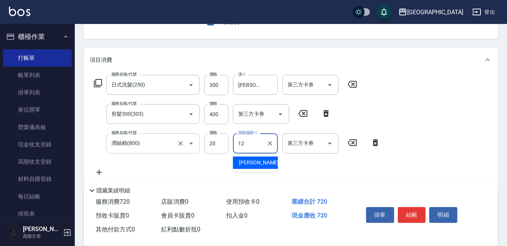
type input "[PERSON_NAME]-12"
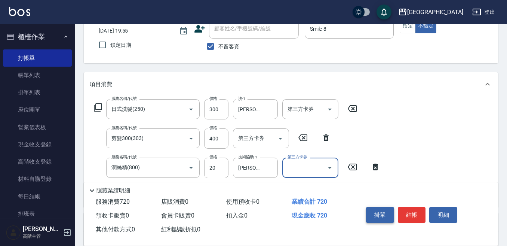
scroll to position [37, 0]
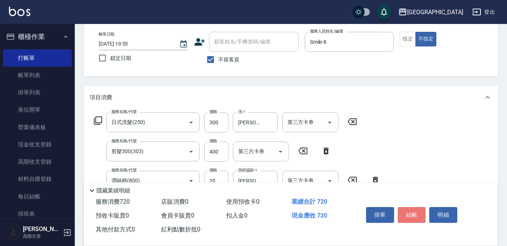
drag, startPoint x: 407, startPoint y: 210, endPoint x: 403, endPoint y: 207, distance: 4.7
click at [407, 210] on button "結帳" at bounding box center [412, 215] width 28 height 16
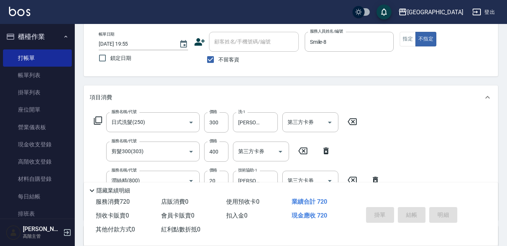
type input "[DATE] 19:56"
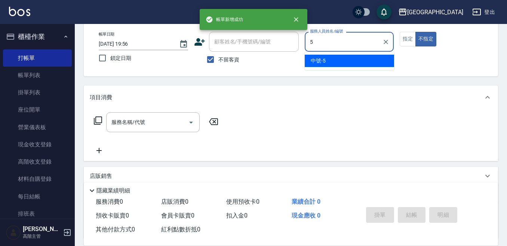
type input "中號-5"
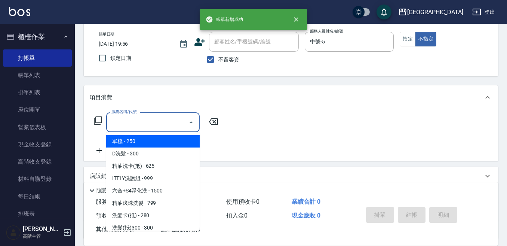
click at [138, 123] on input "服務名稱/代號" at bounding box center [148, 121] width 76 height 13
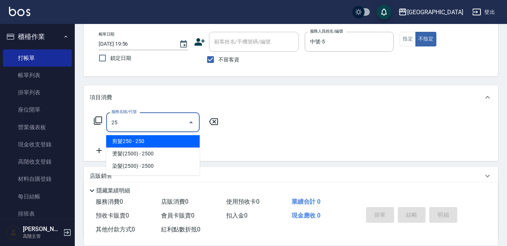
type input "剪髮250(302)"
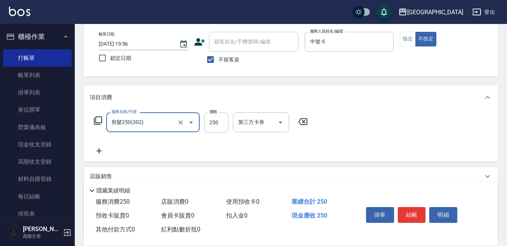
click at [128, 120] on input "剪髮250(302)" at bounding box center [143, 121] width 66 height 13
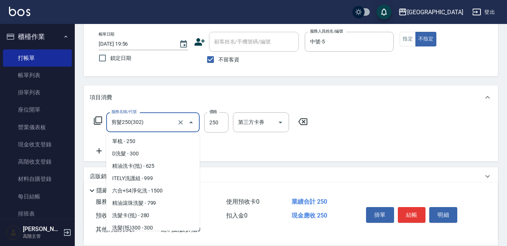
scroll to position [53, 0]
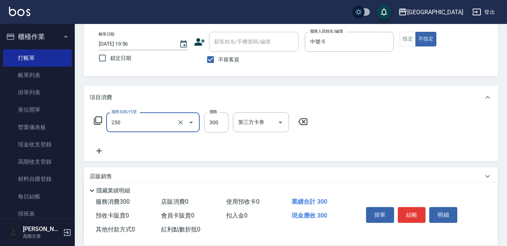
type input "日式洗髮(250)"
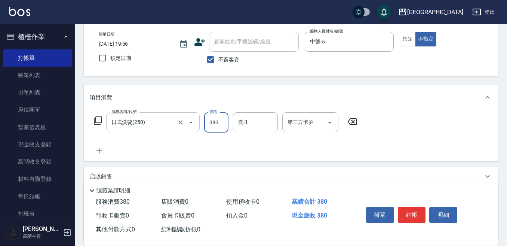
type input "380"
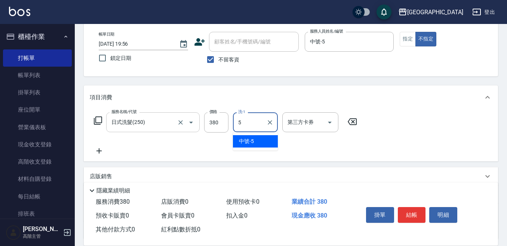
type input "中號-5"
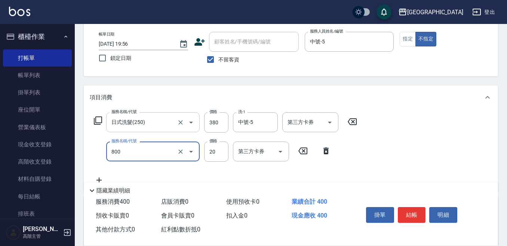
type input "潤絲精(800)"
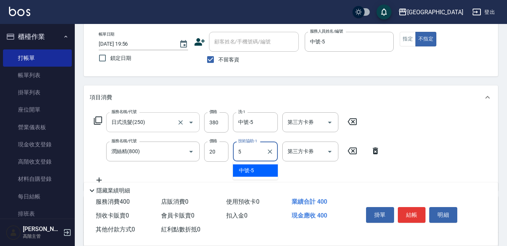
type input "中號-5"
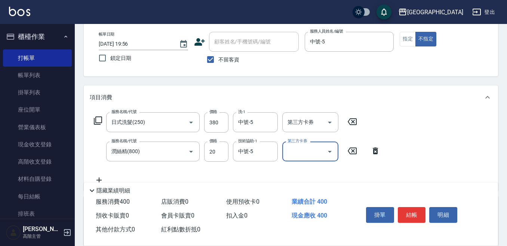
click at [404, 204] on div "掛單 結帳 明細" at bounding box center [412, 216] width 98 height 24
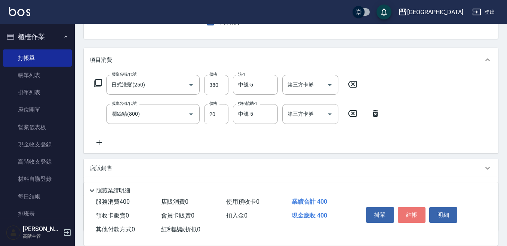
drag, startPoint x: 406, startPoint y: 210, endPoint x: 385, endPoint y: 192, distance: 27.0
click at [406, 210] on button "結帳" at bounding box center [412, 215] width 28 height 16
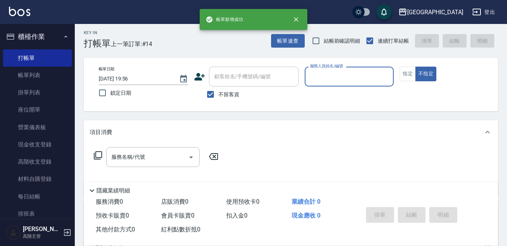
scroll to position [0, 0]
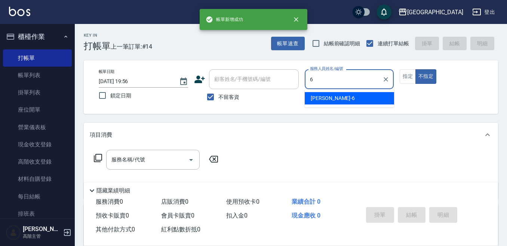
type input "Judy-6"
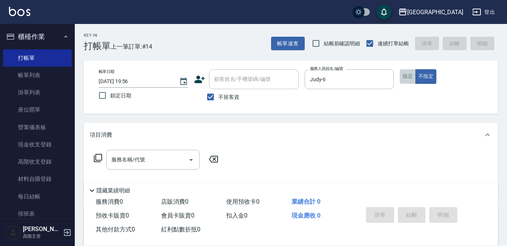
drag, startPoint x: 407, startPoint y: 76, endPoint x: 352, endPoint y: 95, distance: 58.3
click at [407, 76] on button "指定" at bounding box center [408, 76] width 16 height 15
click at [123, 158] on input "服務名稱/代號" at bounding box center [148, 159] width 76 height 13
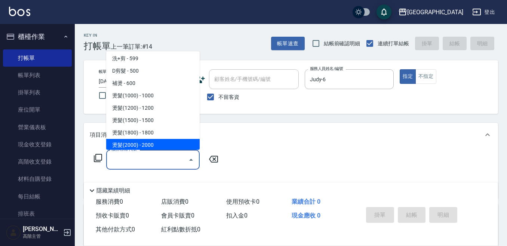
scroll to position [224, 0]
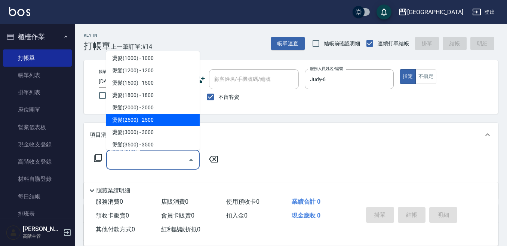
drag, startPoint x: 151, startPoint y: 118, endPoint x: 209, endPoint y: 131, distance: 59.0
click at [153, 118] on span "燙髮(2500) - 2500" at bounding box center [152, 120] width 93 height 12
type input "燙髮(2500)(406)"
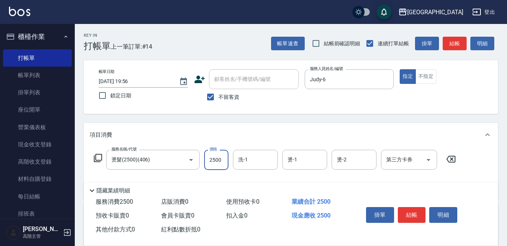
click at [210, 161] on input "2500" at bounding box center [216, 160] width 24 height 20
type input "2300"
type input "Judy-6"
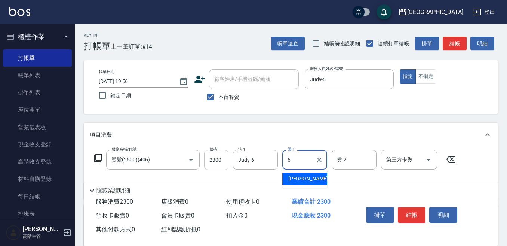
type input "Judy-6"
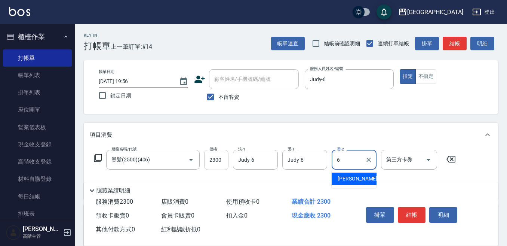
type input "Judy-6"
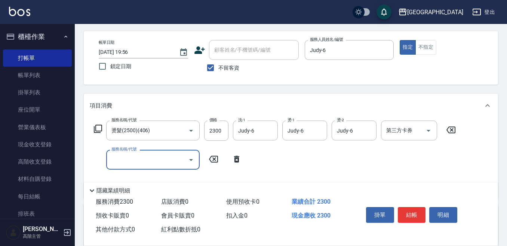
scroll to position [37, 0]
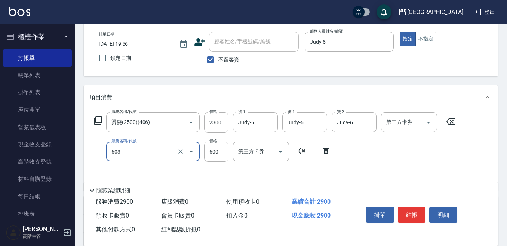
type input "DP水導素(603)"
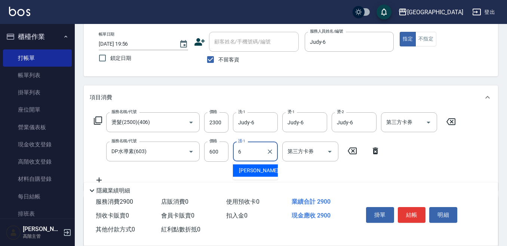
type input "Judy-6"
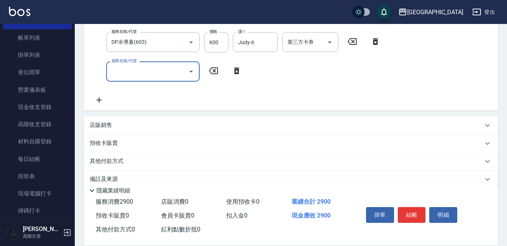
scroll to position [150, 0]
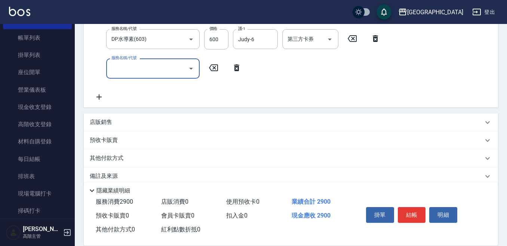
click at [100, 122] on p "店販銷售" at bounding box center [101, 122] width 22 height 8
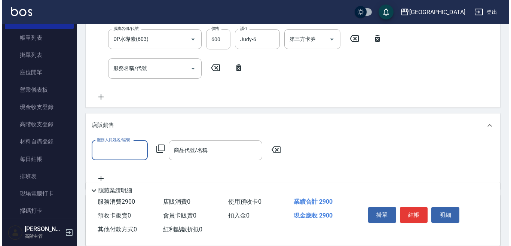
scroll to position [0, 0]
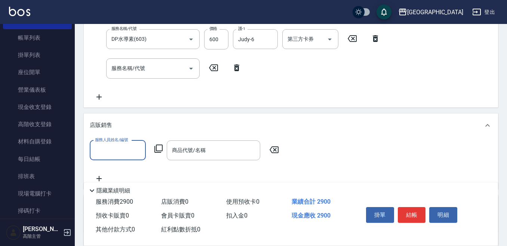
click at [99, 151] on input "服務人員姓名/編號" at bounding box center [117, 150] width 49 height 13
type input "Judy-6"
click at [158, 147] on icon at bounding box center [158, 148] width 9 height 9
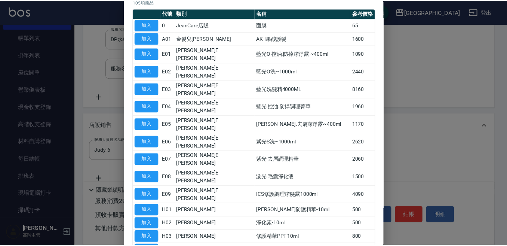
scroll to position [112, 0]
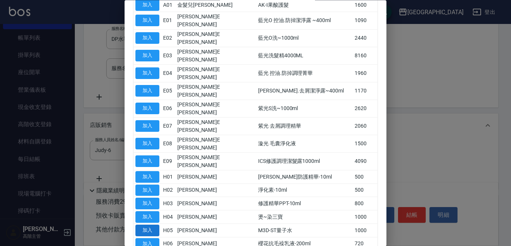
click at [148, 224] on button "加入" at bounding box center [147, 230] width 24 height 12
type input "M3D-ST量子水"
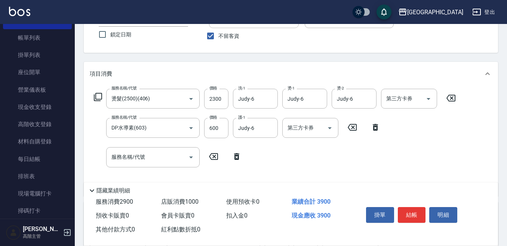
scroll to position [37, 0]
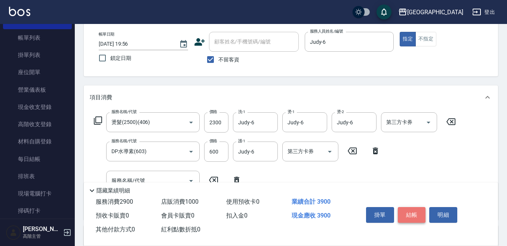
click at [406, 212] on button "結帳" at bounding box center [412, 215] width 28 height 16
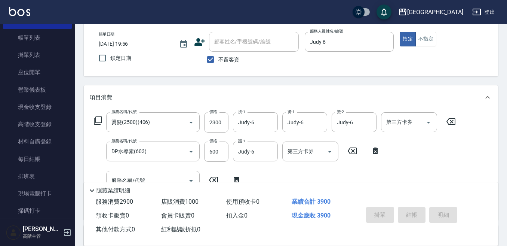
type input "[DATE] 19:57"
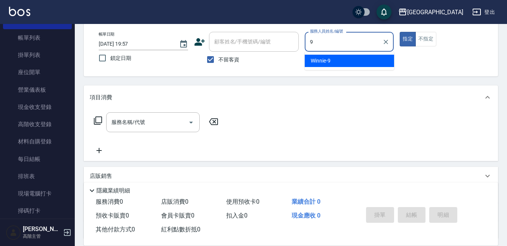
type input "Winnie-9"
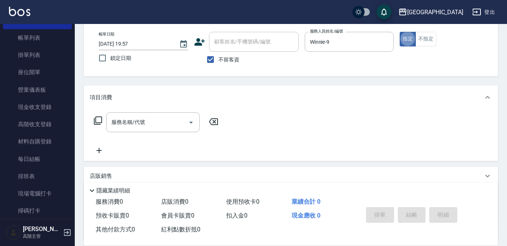
type button "true"
click at [422, 37] on button "不指定" at bounding box center [425, 39] width 21 height 15
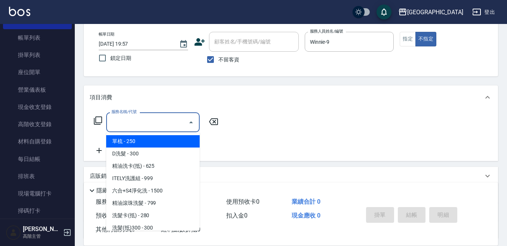
click at [155, 122] on input "服務名稱/代號" at bounding box center [148, 121] width 76 height 13
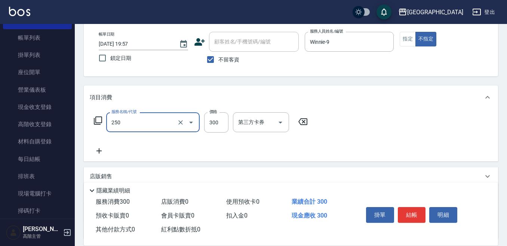
type input "日式洗髮(250)"
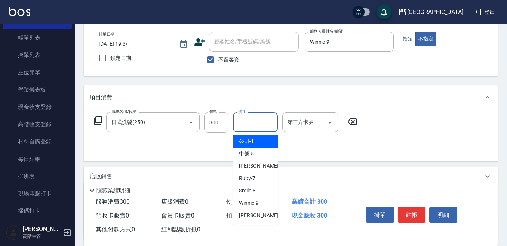
click at [244, 120] on input "洗-1" at bounding box center [255, 121] width 38 height 13
type input "Winnie-9"
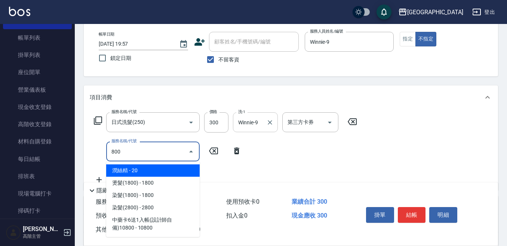
type input "潤絲精(800)"
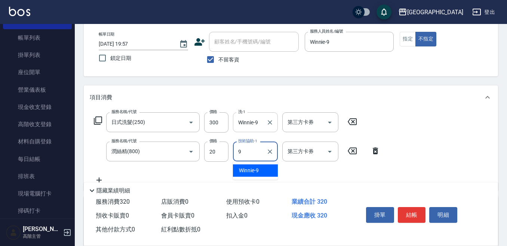
type input "Winnie-9"
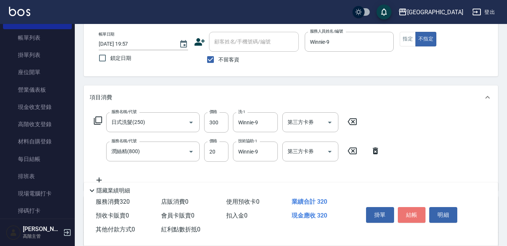
click at [411, 207] on button "結帳" at bounding box center [412, 215] width 28 height 16
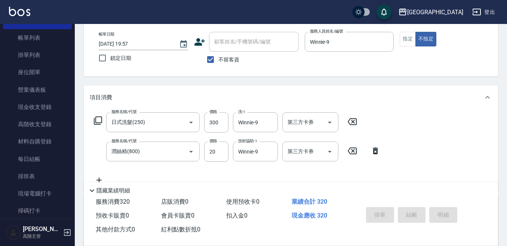
type input "[DATE] 19:58"
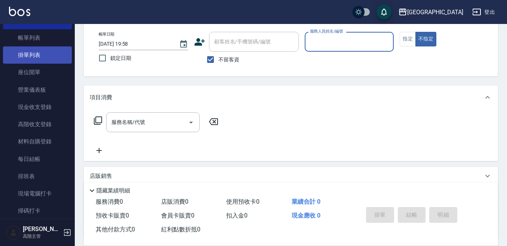
scroll to position [0, 0]
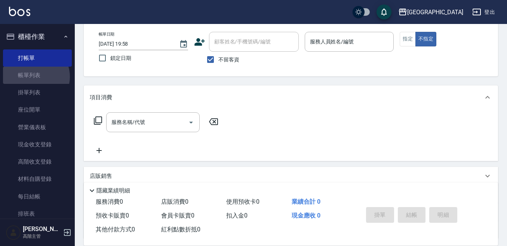
drag, startPoint x: 34, startPoint y: 77, endPoint x: 24, endPoint y: 12, distance: 65.4
click at [34, 77] on link "帳單列表" at bounding box center [37, 75] width 69 height 17
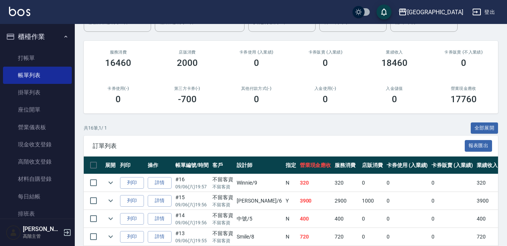
scroll to position [112, 0]
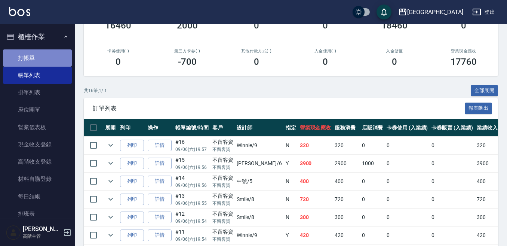
drag, startPoint x: 47, startPoint y: 58, endPoint x: 46, endPoint y: 53, distance: 4.5
click at [46, 56] on link "打帳單" at bounding box center [37, 57] width 69 height 17
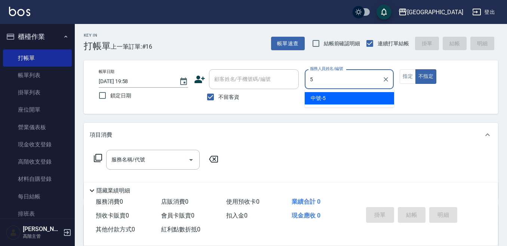
type input "中號-5"
type button "false"
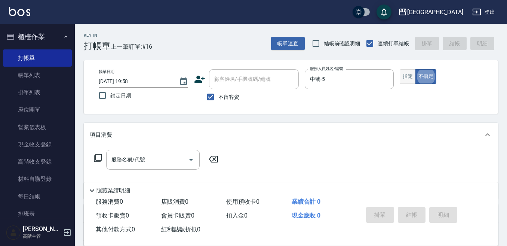
click at [410, 77] on button "指定" at bounding box center [408, 76] width 16 height 15
click at [163, 154] on input "服務名稱/代號" at bounding box center [148, 159] width 76 height 13
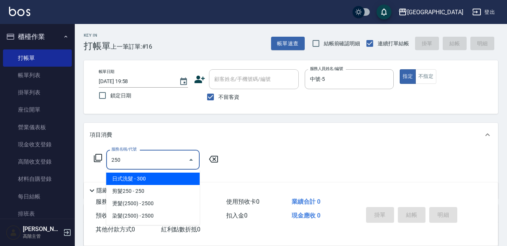
type input "日式洗髮(250)"
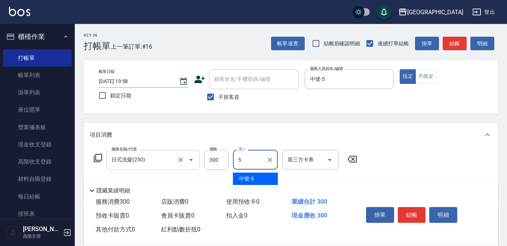
type input "中號-5"
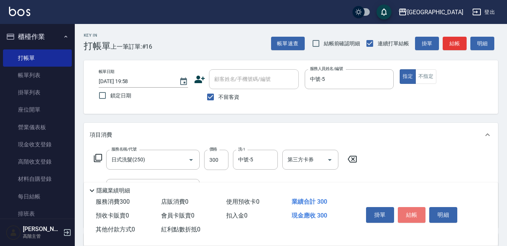
drag, startPoint x: 409, startPoint y: 209, endPoint x: 407, endPoint y: 206, distance: 3.8
click at [409, 209] on button "結帳" at bounding box center [412, 215] width 28 height 16
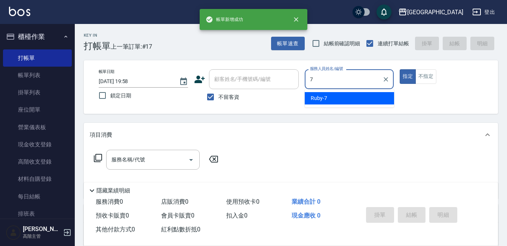
type input "Ruby-7"
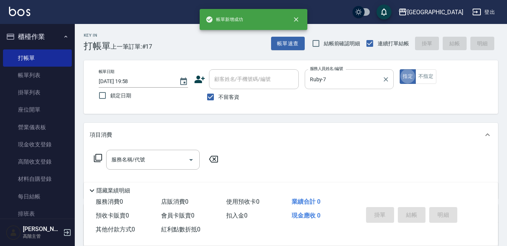
type button "true"
click at [144, 154] on div "服務名稱/代號" at bounding box center [152, 160] width 93 height 20
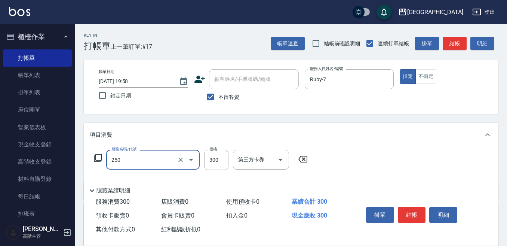
type input "日式洗髮(250)"
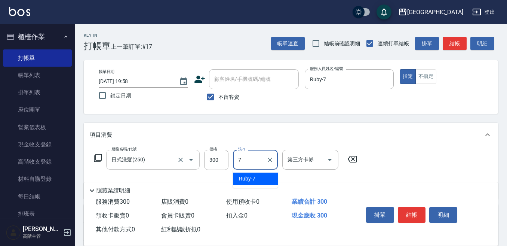
type input "Ruby-7"
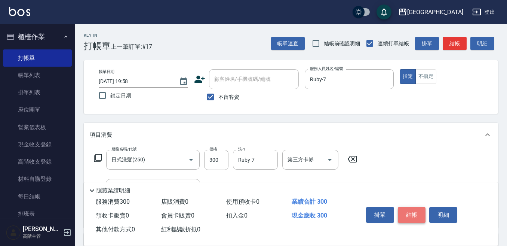
click at [410, 207] on button "結帳" at bounding box center [412, 215] width 28 height 16
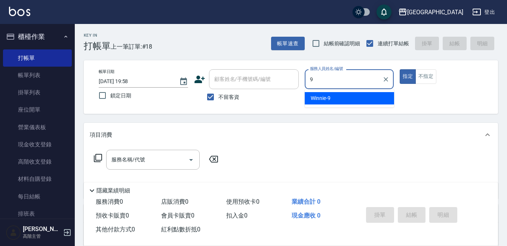
type input "Winnie-9"
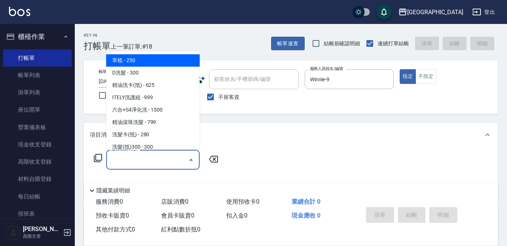
click at [147, 152] on div "服務名稱/代號" at bounding box center [152, 160] width 93 height 20
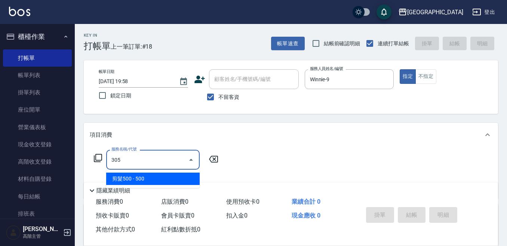
type input "剪髮500(305)"
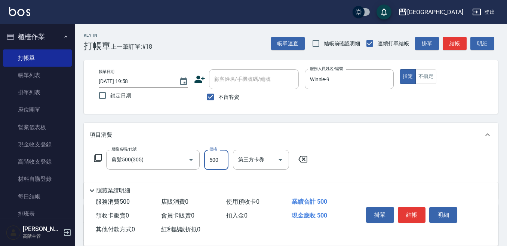
click at [408, 208] on button "結帳" at bounding box center [412, 215] width 28 height 16
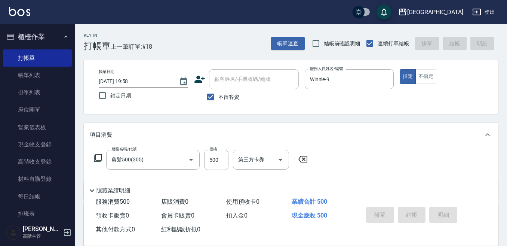
type input "[DATE] 19:59"
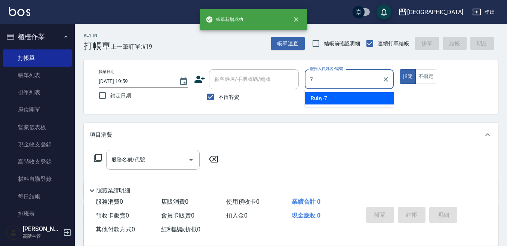
type input "Ruby-7"
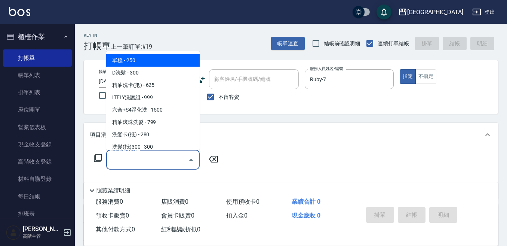
click at [147, 159] on input "服務名稱/代號" at bounding box center [148, 159] width 76 height 13
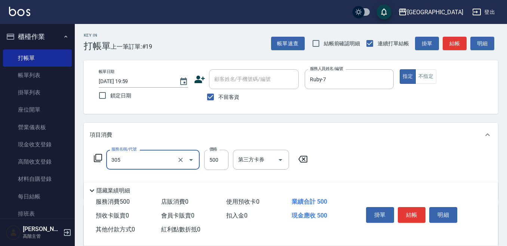
type input "剪髮500(305)"
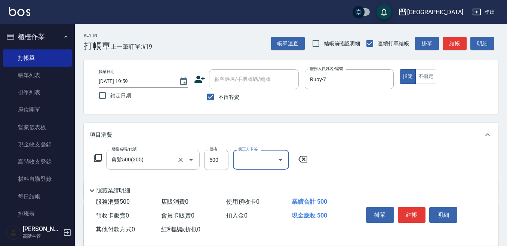
scroll to position [37, 0]
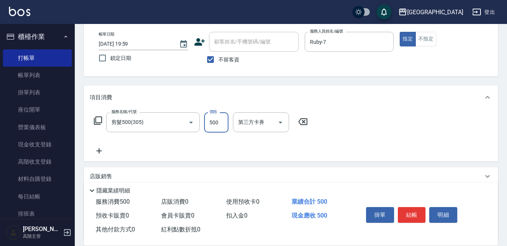
click at [219, 118] on input "500" at bounding box center [216, 122] width 24 height 20
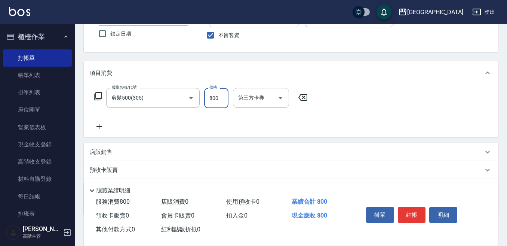
scroll to position [75, 0]
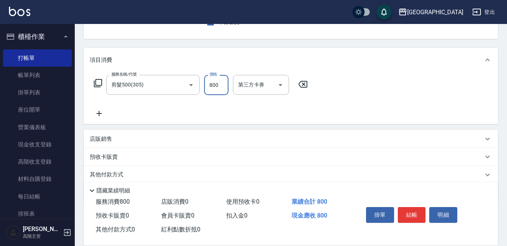
type input "800"
click at [105, 140] on p "店販銷售" at bounding box center [101, 139] width 22 height 8
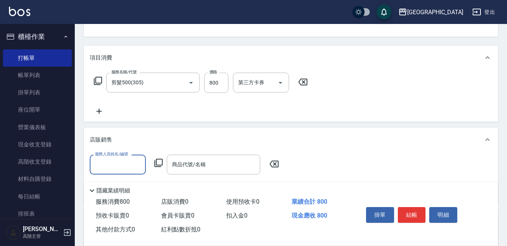
scroll to position [0, 0]
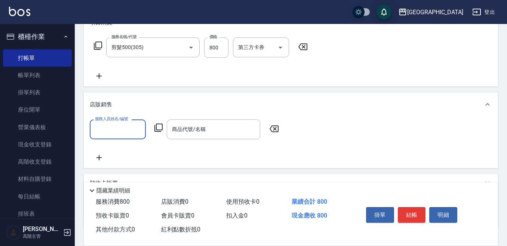
click at [102, 127] on input "服務人員姓名/編號" at bounding box center [117, 129] width 49 height 13
type input "Ruby-7"
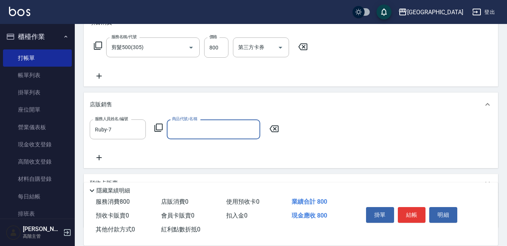
click at [160, 126] on icon at bounding box center [158, 127] width 9 height 9
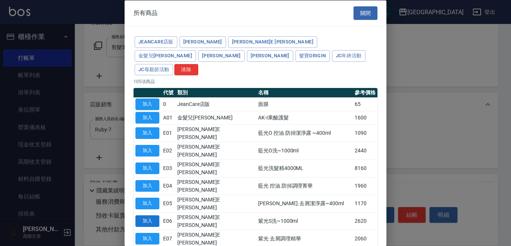
click at [143, 215] on button "加入" at bounding box center [147, 221] width 24 height 12
type input "紫光S洗~1000ml"
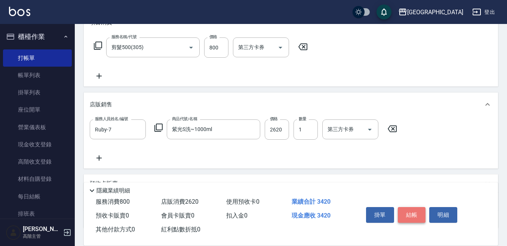
click at [409, 207] on button "結帳" at bounding box center [412, 215] width 28 height 16
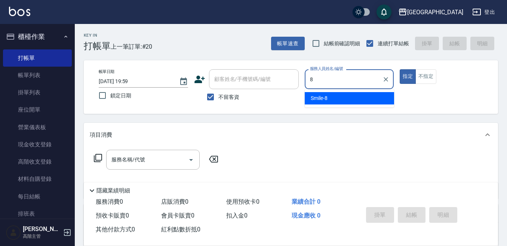
type input "Smile-8"
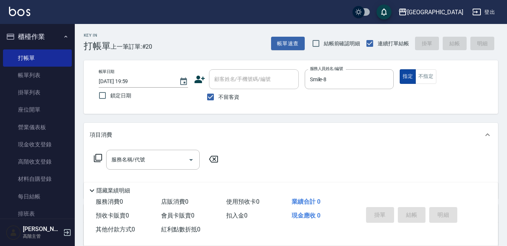
click at [427, 78] on button "不指定" at bounding box center [425, 76] width 21 height 15
drag, startPoint x: 144, startPoint y: 160, endPoint x: 164, endPoint y: 151, distance: 22.4
click at [164, 151] on div "服務名稱/代號" at bounding box center [152, 160] width 93 height 20
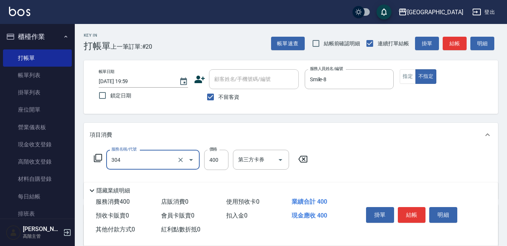
type input "剪髮400(304)"
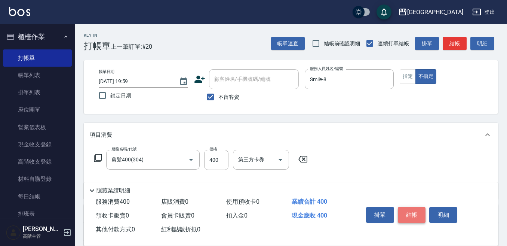
click at [412, 209] on button "結帳" at bounding box center [412, 215] width 28 height 16
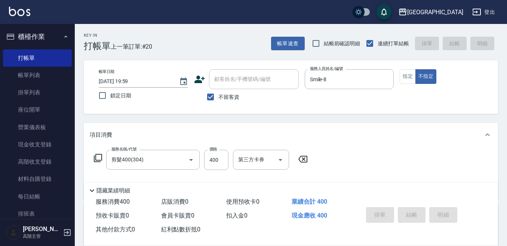
type input "[DATE] 20:00"
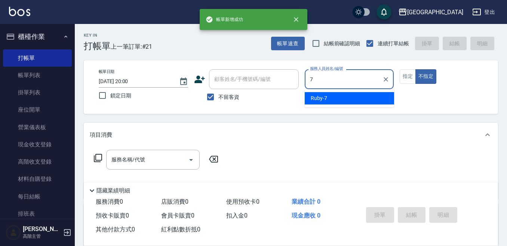
type input "Ruby-7"
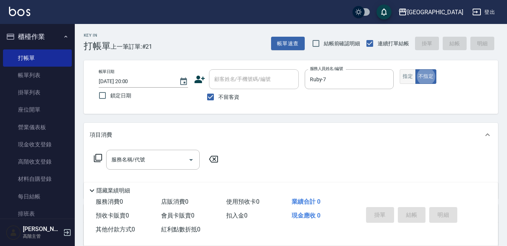
drag, startPoint x: 408, startPoint y: 79, endPoint x: 401, endPoint y: 78, distance: 6.8
click at [407, 78] on button "指定" at bounding box center [408, 76] width 16 height 15
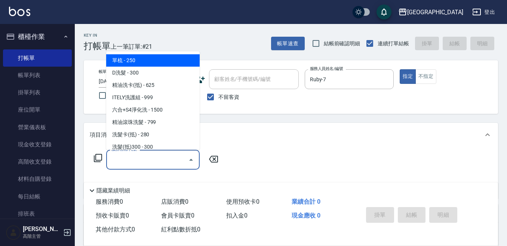
click at [143, 157] on input "服務名稱/代號" at bounding box center [148, 159] width 76 height 13
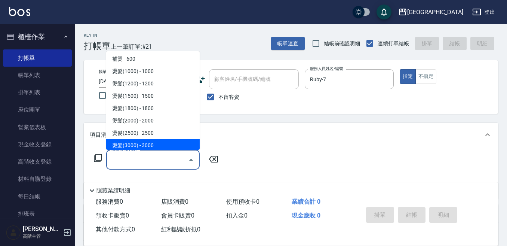
scroll to position [224, 0]
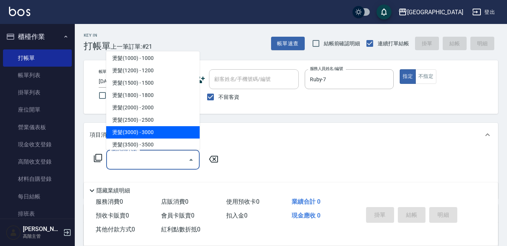
click at [158, 129] on span "燙髮(3000) - 3000" at bounding box center [152, 132] width 93 height 12
type input "燙髮(3000)(407)"
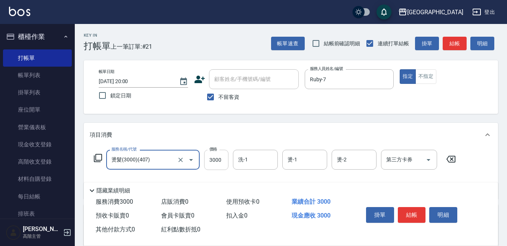
click at [214, 159] on input "3000" at bounding box center [216, 160] width 24 height 20
type input "2800"
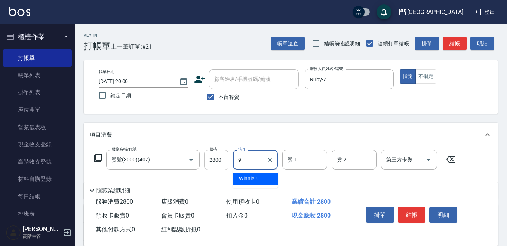
type input "Winnie-9"
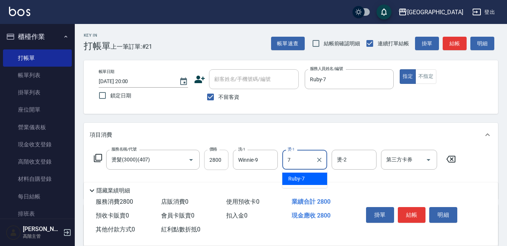
type input "Ruby-7"
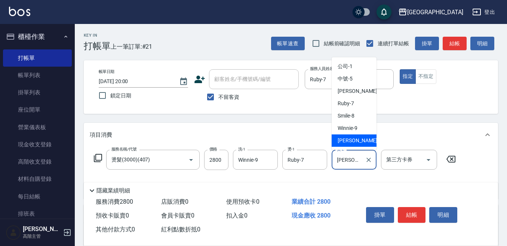
click at [358, 160] on input "[PERSON_NAME]-12" at bounding box center [348, 159] width 27 height 13
click at [356, 99] on div "Ruby -7" at bounding box center [354, 103] width 45 height 12
type input "Ruby-7"
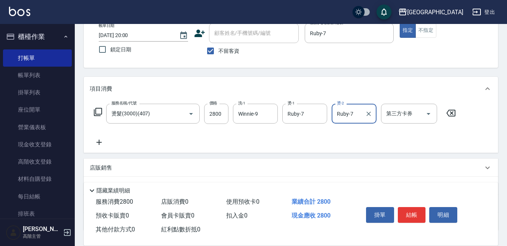
scroll to position [102, 0]
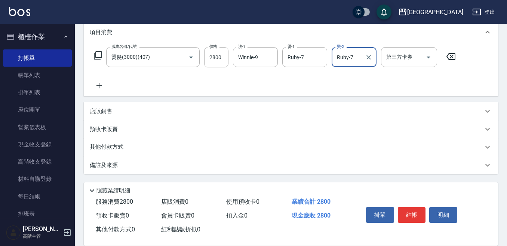
click at [104, 147] on p "其他付款方式" at bounding box center [108, 147] width 37 height 8
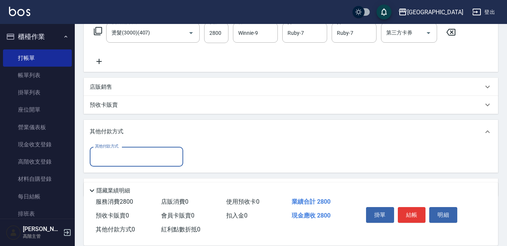
scroll to position [140, 0]
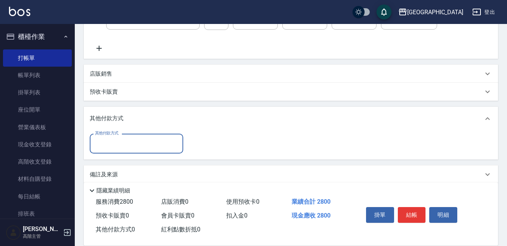
click at [104, 147] on input "其他付款方式" at bounding box center [136, 143] width 87 height 13
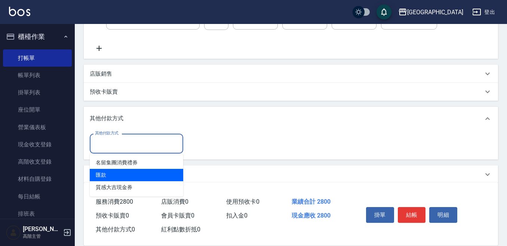
drag, startPoint x: 104, startPoint y: 178, endPoint x: 156, endPoint y: 152, distance: 58.5
click at [105, 175] on span "匯款" at bounding box center [136, 175] width 93 height 12
type input "匯款"
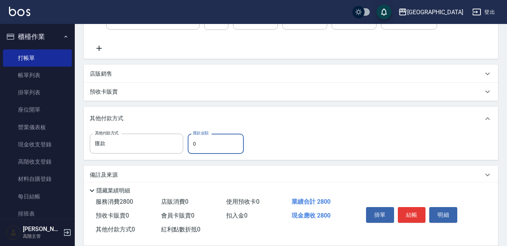
click at [205, 146] on input "0" at bounding box center [216, 143] width 56 height 20
type input "2800"
drag, startPoint x: 409, startPoint y: 208, endPoint x: 406, endPoint y: 200, distance: 8.7
click at [409, 208] on button "結帳" at bounding box center [412, 215] width 28 height 16
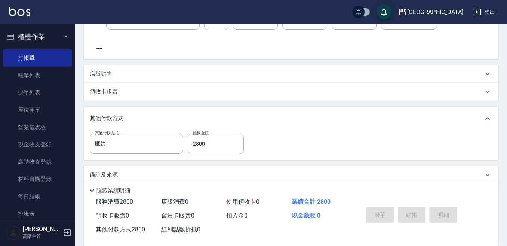
type input "[DATE] 20:01"
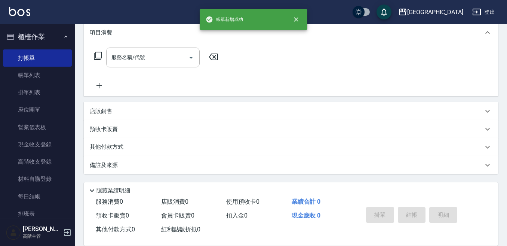
scroll to position [0, 0]
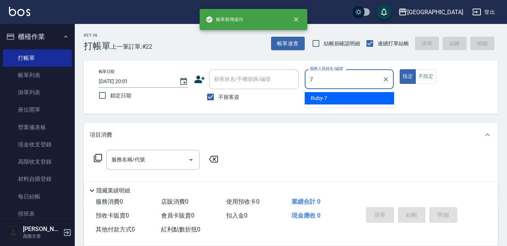
type input "Ruby-7"
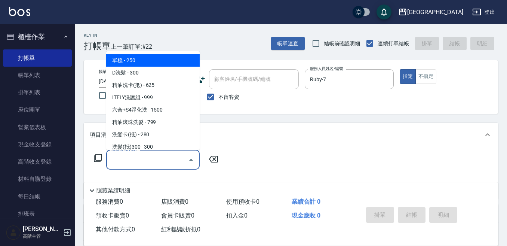
drag, startPoint x: 132, startPoint y: 157, endPoint x: 126, endPoint y: 155, distance: 5.6
click at [131, 157] on input "服務名稱/代號" at bounding box center [148, 159] width 76 height 13
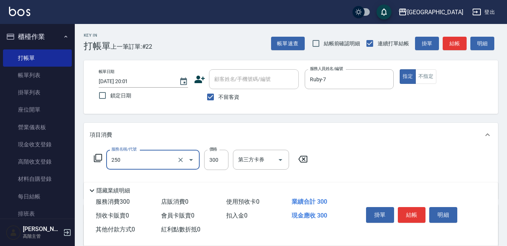
type input "日式洗髮(250)"
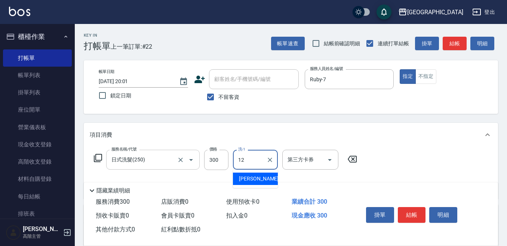
type input "[PERSON_NAME]-12"
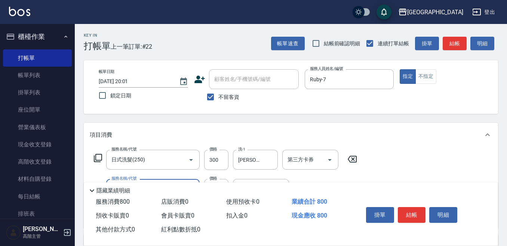
scroll to position [37, 0]
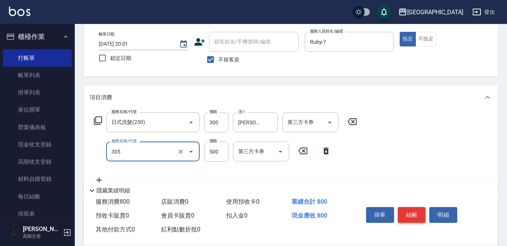
type input "剪髮500(305)"
click at [404, 211] on button "結帳" at bounding box center [412, 215] width 28 height 16
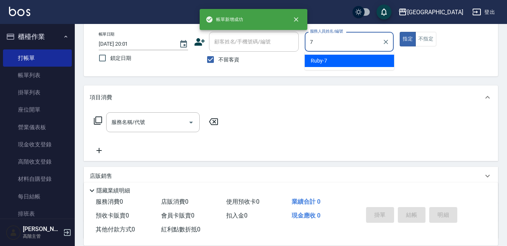
type input "Ruby-7"
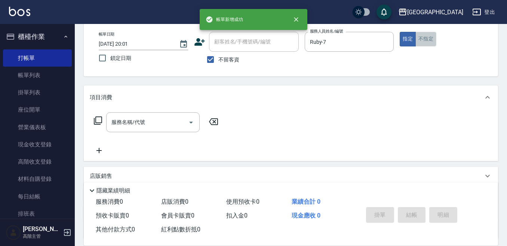
click at [419, 36] on button "不指定" at bounding box center [425, 39] width 21 height 15
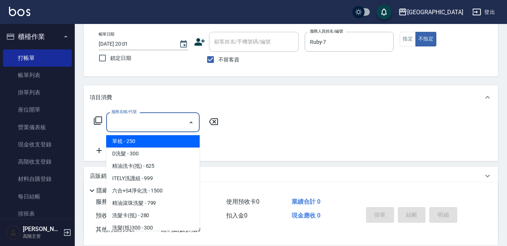
click at [163, 123] on input "服務名稱/代號" at bounding box center [148, 121] width 76 height 13
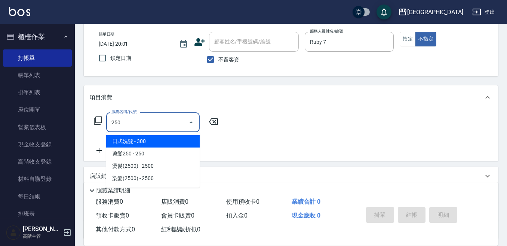
type input "日式洗髮(250)"
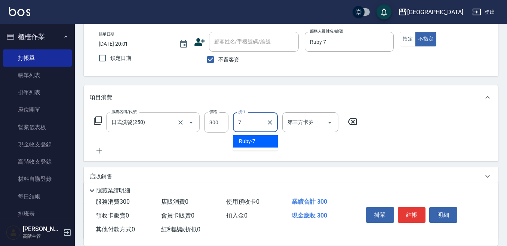
type input "Ruby-7"
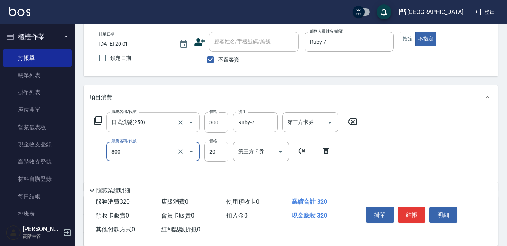
type input "潤絲精(800)"
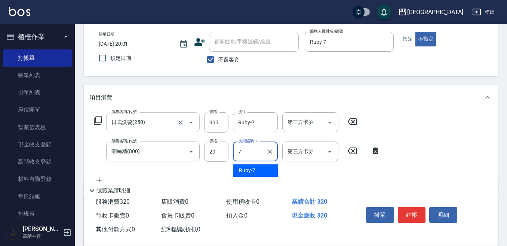
type input "Ruby-7"
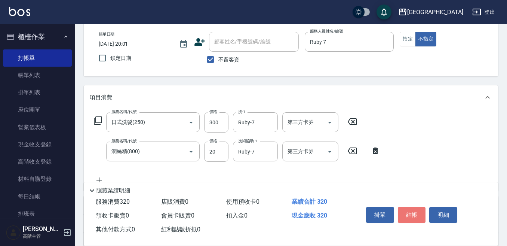
click at [409, 210] on button "結帳" at bounding box center [412, 215] width 28 height 16
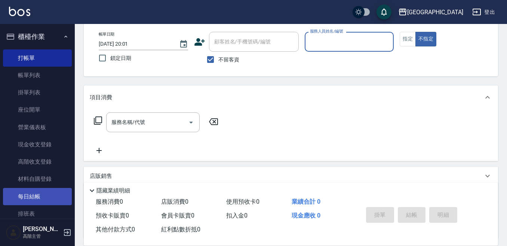
click at [45, 196] on link "每日結帳" at bounding box center [37, 196] width 69 height 17
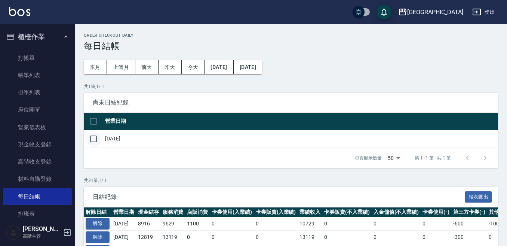
click at [93, 140] on input "checkbox" at bounding box center [94, 139] width 16 height 16
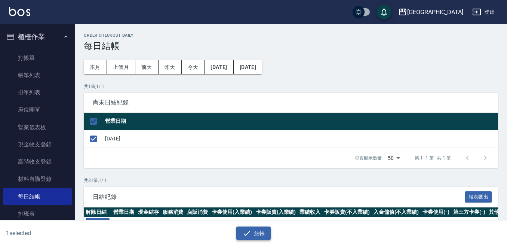
click at [258, 231] on button "結帳" at bounding box center [253, 233] width 35 height 14
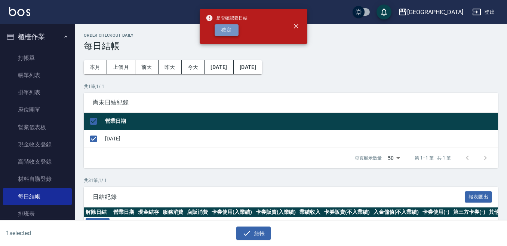
click at [228, 29] on button "確定" at bounding box center [227, 30] width 24 height 12
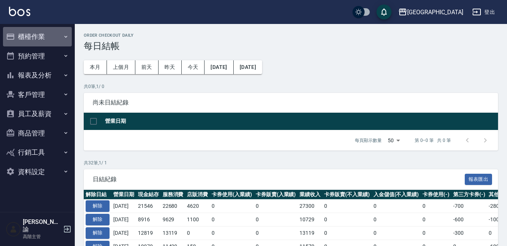
click at [39, 35] on button "櫃檯作業" at bounding box center [37, 36] width 69 height 19
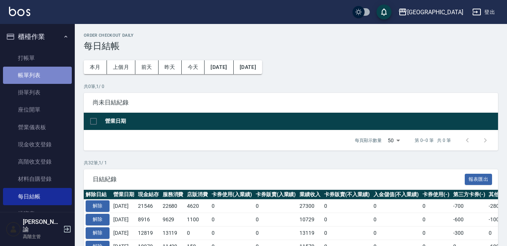
click at [38, 74] on link "帳單列表" at bounding box center [37, 75] width 69 height 17
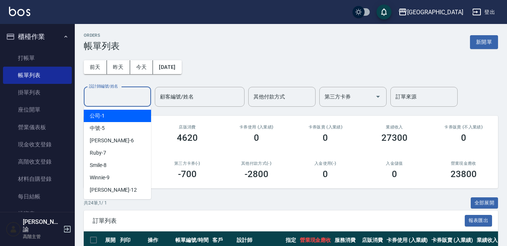
click at [130, 98] on input "設計師編號/姓名" at bounding box center [117, 96] width 61 height 13
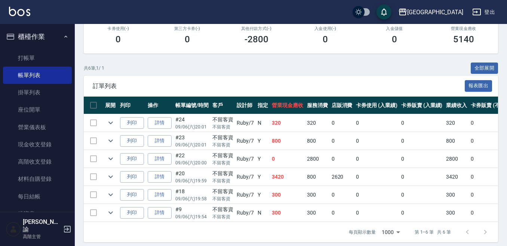
scroll to position [146, 0]
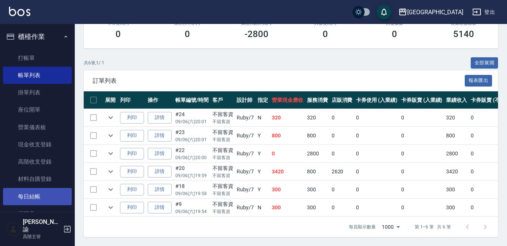
type input "Ruby-7"
click at [55, 194] on link "每日結帳" at bounding box center [37, 196] width 69 height 17
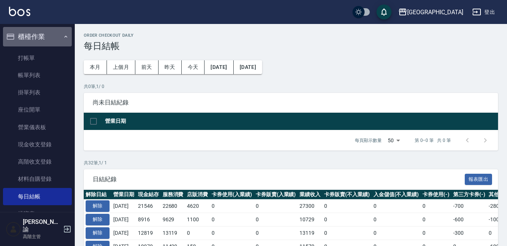
click at [39, 36] on button "櫃檯作業" at bounding box center [37, 36] width 69 height 19
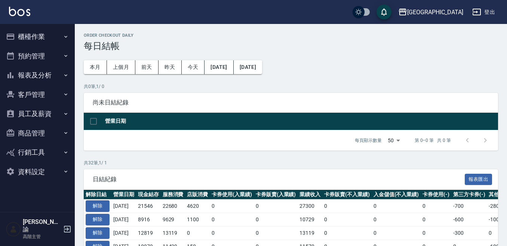
click at [37, 30] on button "櫃檯作業" at bounding box center [37, 36] width 69 height 19
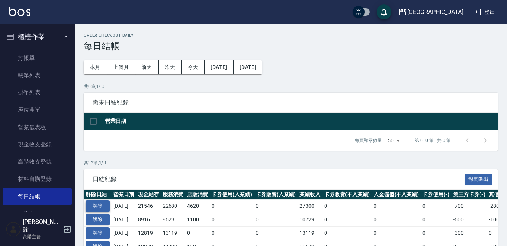
click at [95, 206] on button "解除" at bounding box center [98, 206] width 24 height 12
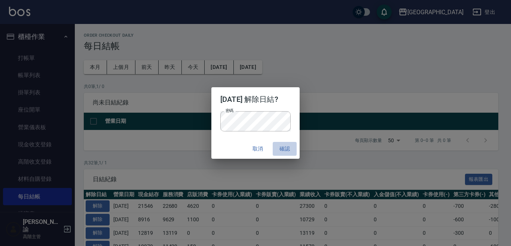
click at [291, 147] on button "確認" at bounding box center [284, 149] width 24 height 14
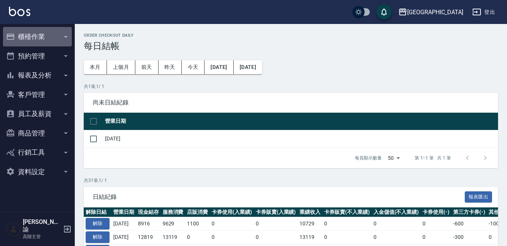
click at [45, 35] on button "櫃檯作業" at bounding box center [37, 36] width 69 height 19
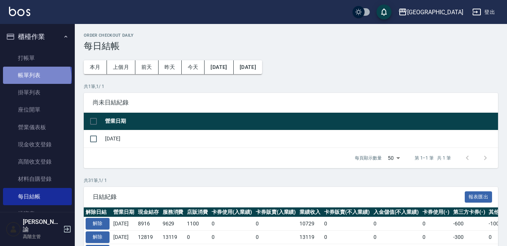
click at [36, 77] on link "帳單列表" at bounding box center [37, 75] width 69 height 17
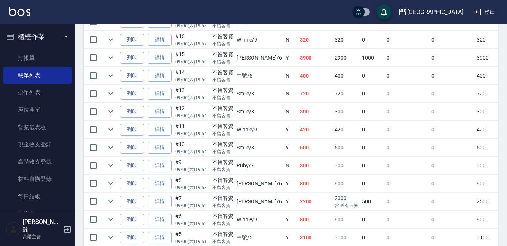
scroll to position [374, 0]
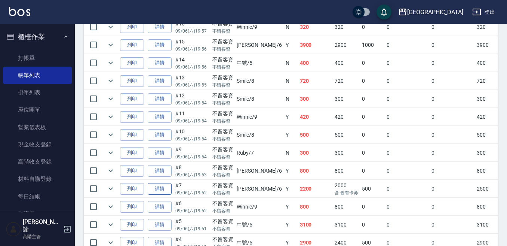
click at [157, 189] on link "詳情" at bounding box center [160, 189] width 24 height 12
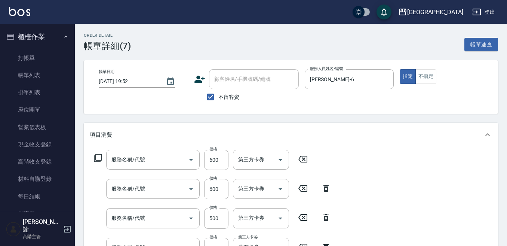
type input "[DATE] 19:52"
checkbox input "true"
type input "Judy-6"
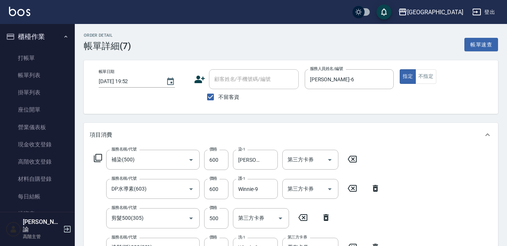
type input "補染(500)"
type input "DP水導素(603)"
type input "剪髮500(305)"
type input "洗髮(抵)300(231)"
type input "[PERSON_NAME]防護精華-10ml"
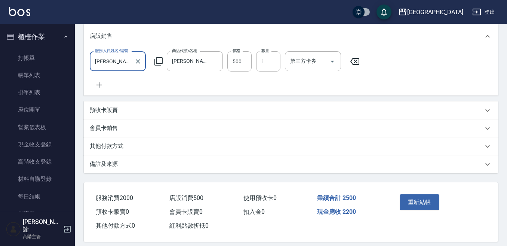
scroll to position [290, 0]
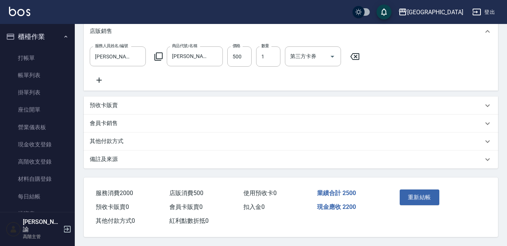
click at [107, 138] on p "其他付款方式" at bounding box center [107, 141] width 34 height 8
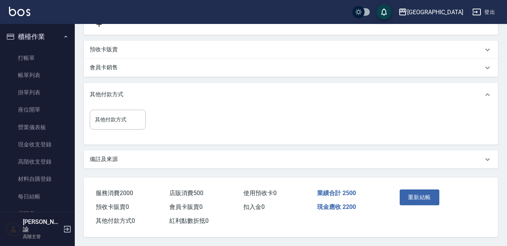
scroll to position [346, 0]
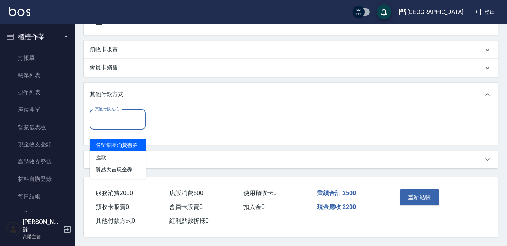
click at [100, 117] on input "其他付款方式" at bounding box center [117, 119] width 49 height 13
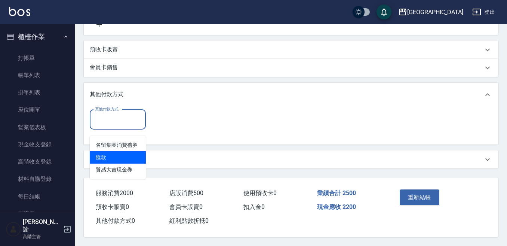
click at [116, 151] on span "匯款" at bounding box center [118, 157] width 56 height 12
type input "匯款"
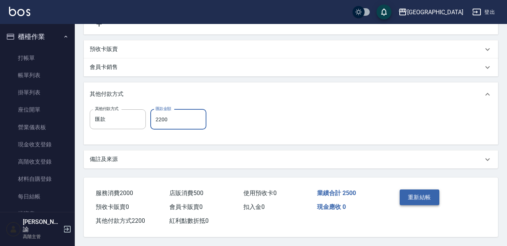
type input "2200"
click at [415, 193] on button "重新結帳" at bounding box center [420, 197] width 40 height 16
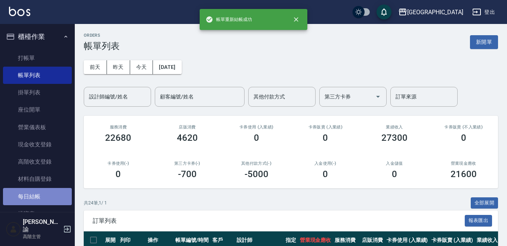
click at [48, 195] on link "每日結帳" at bounding box center [37, 196] width 69 height 17
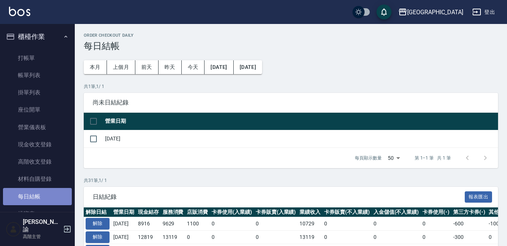
click at [48, 195] on link "每日結帳" at bounding box center [37, 196] width 69 height 17
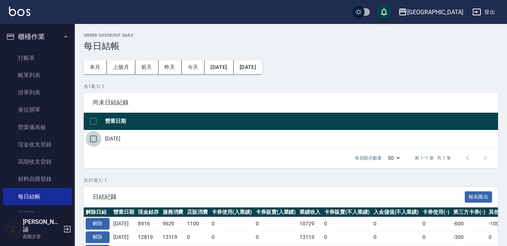
drag, startPoint x: 92, startPoint y: 139, endPoint x: 119, endPoint y: 143, distance: 26.9
click at [93, 139] on input "checkbox" at bounding box center [94, 139] width 16 height 16
checkbox input "true"
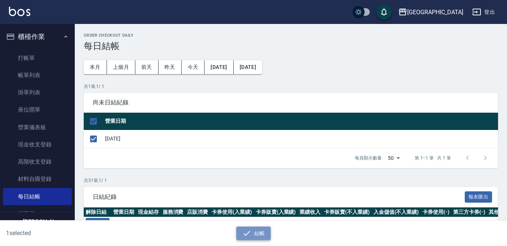
click at [250, 235] on icon "button" at bounding box center [246, 232] width 9 height 9
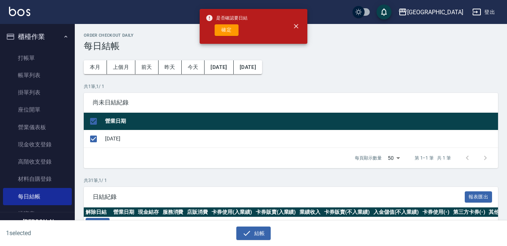
click at [227, 30] on button "確定" at bounding box center [227, 30] width 24 height 12
checkbox input "false"
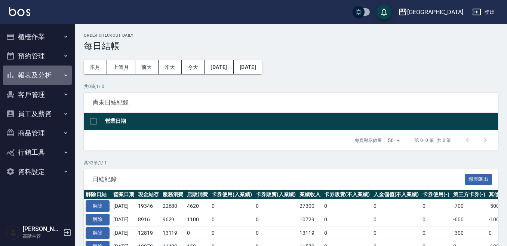
click at [28, 70] on button "報表及分析" at bounding box center [37, 74] width 69 height 19
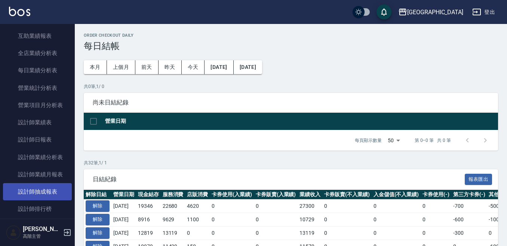
scroll to position [224, 0]
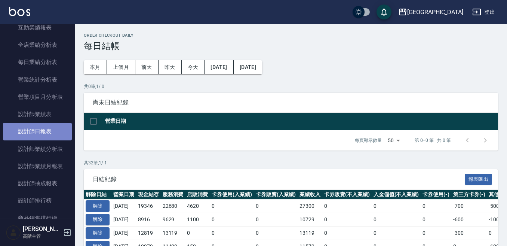
drag, startPoint x: 47, startPoint y: 129, endPoint x: 55, endPoint y: 129, distance: 8.2
click at [46, 129] on link "設計師日報表" at bounding box center [37, 131] width 69 height 17
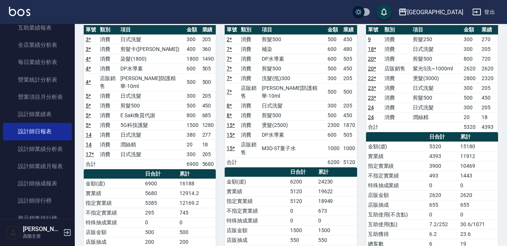
scroll to position [75, 0]
